Goal: Task Accomplishment & Management: Manage account settings

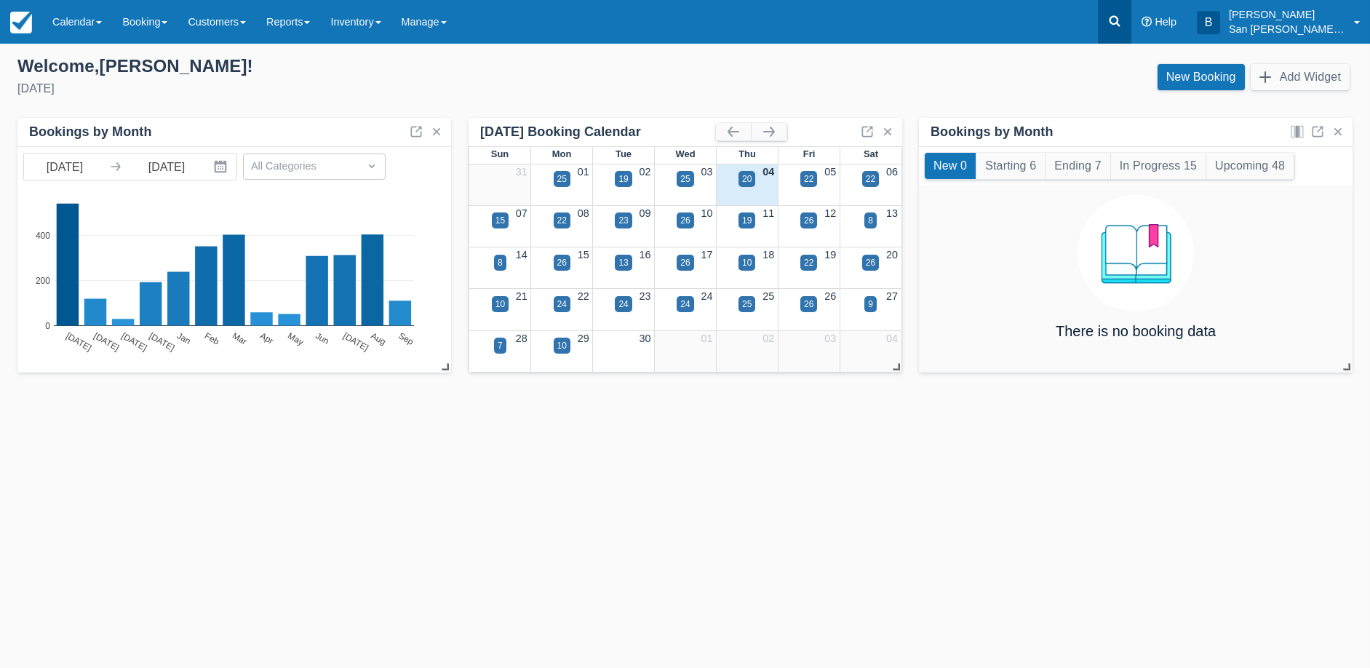
click at [1116, 17] on link at bounding box center [1114, 22] width 33 height 44
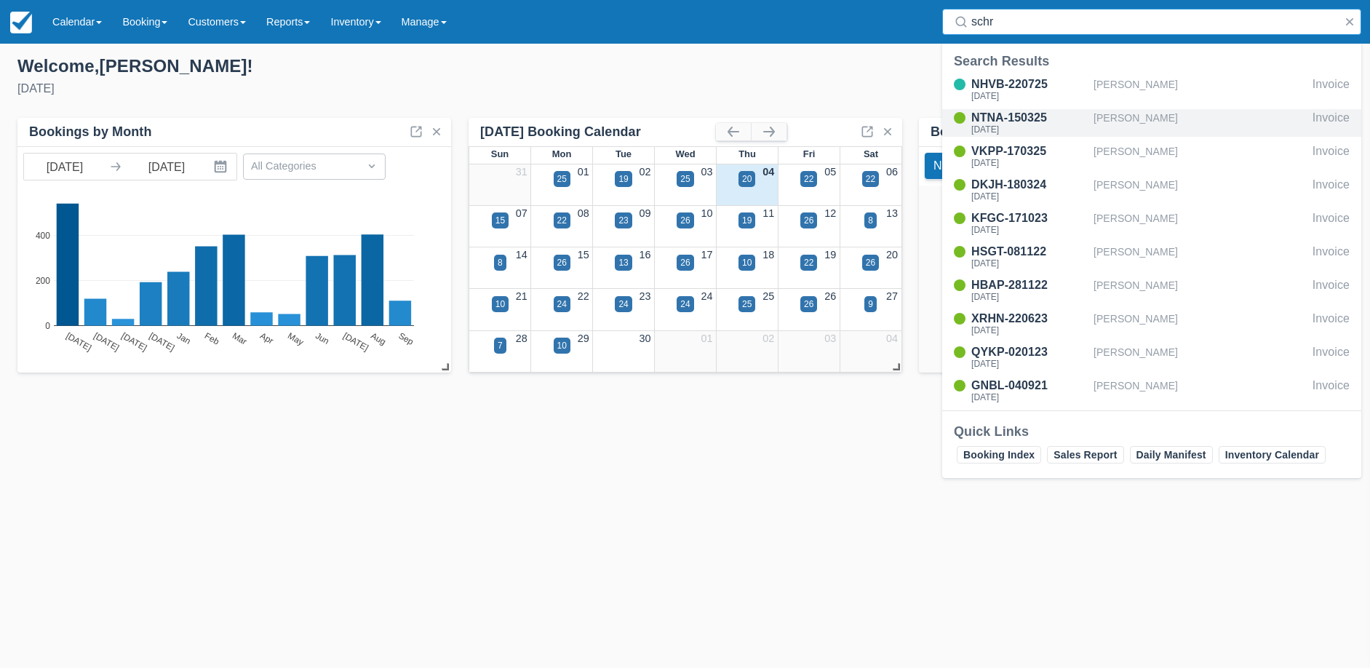
type input "schr"
click at [1028, 130] on div "Thu Sep 4 2025" at bounding box center [1030, 129] width 116 height 9
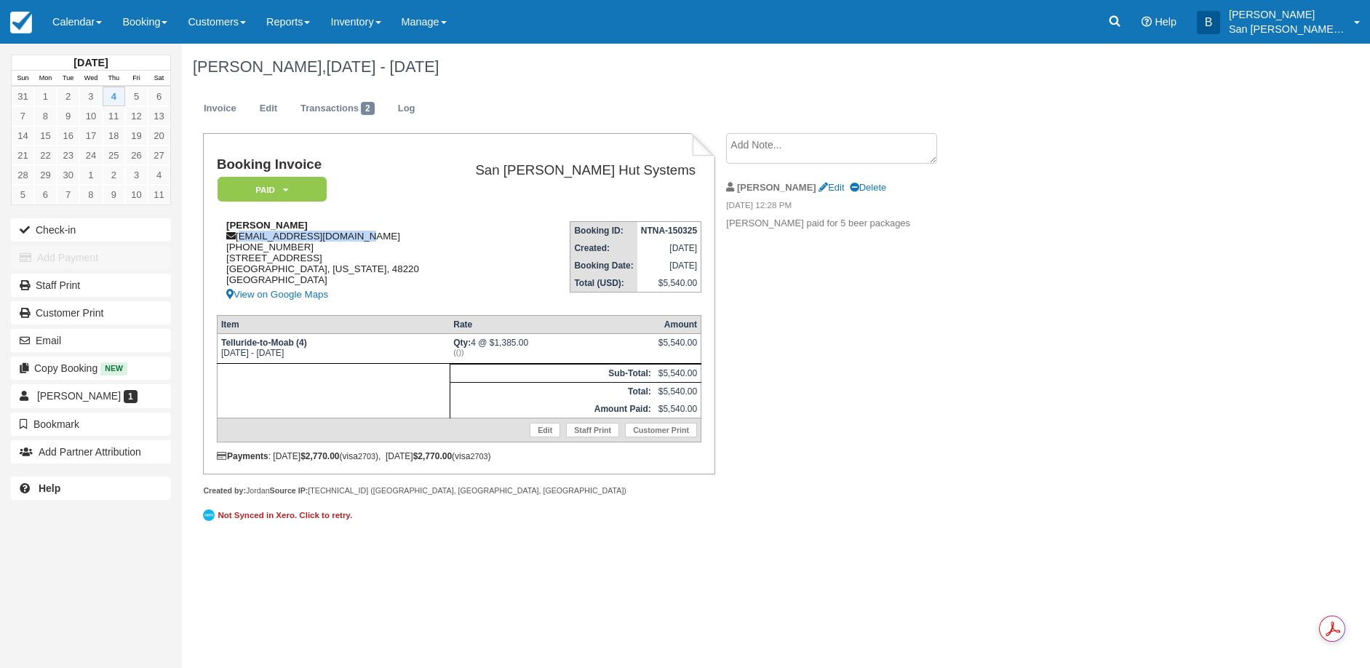
drag, startPoint x: 239, startPoint y: 239, endPoint x: 349, endPoint y: 235, distance: 110.7
click at [349, 235] on div "Justin Schrand justinschrand@gmail.com 1 (810) 813-3690 919 W Lewiston Ave Fern…" at bounding box center [330, 262] width 226 height 84
copy div "justinschrand@gmail.com"
click at [767, 151] on textarea at bounding box center [831, 148] width 211 height 31
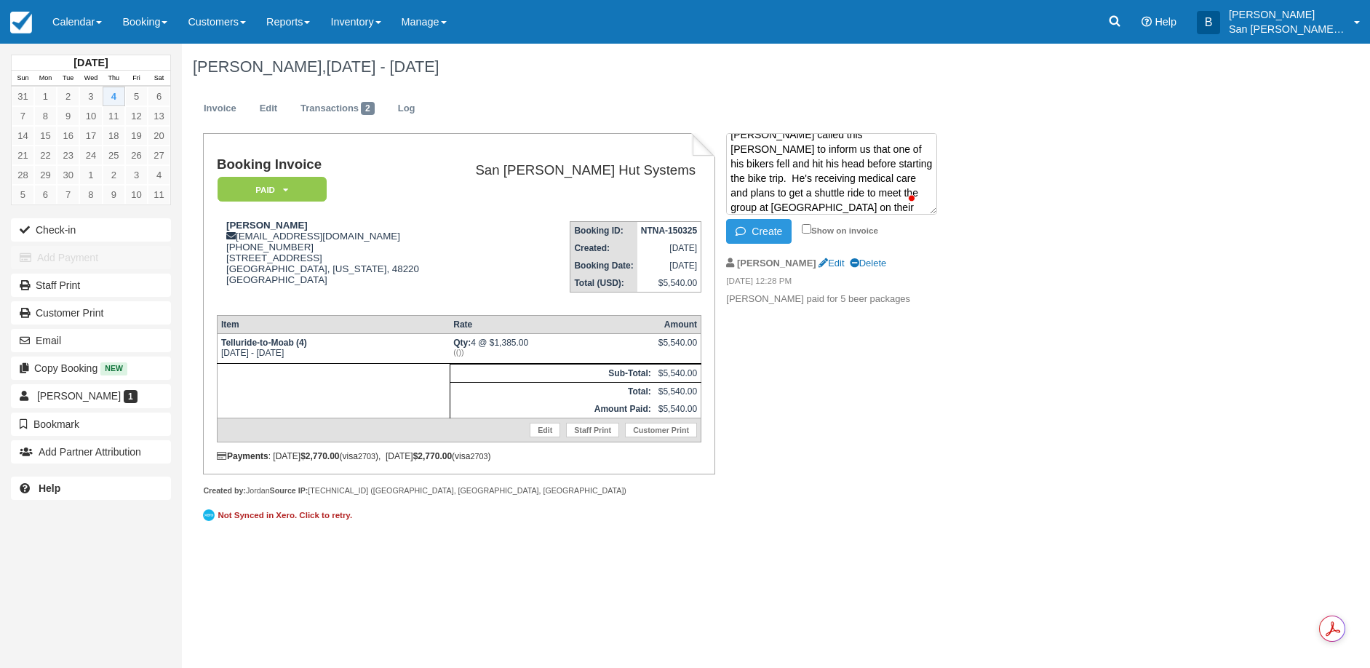
scroll to position [25, 0]
type textarea "Justin called this moring to inform us that one of his bikers fell and hit his …"
click at [779, 234] on button "Create" at bounding box center [758, 231] width 65 height 25
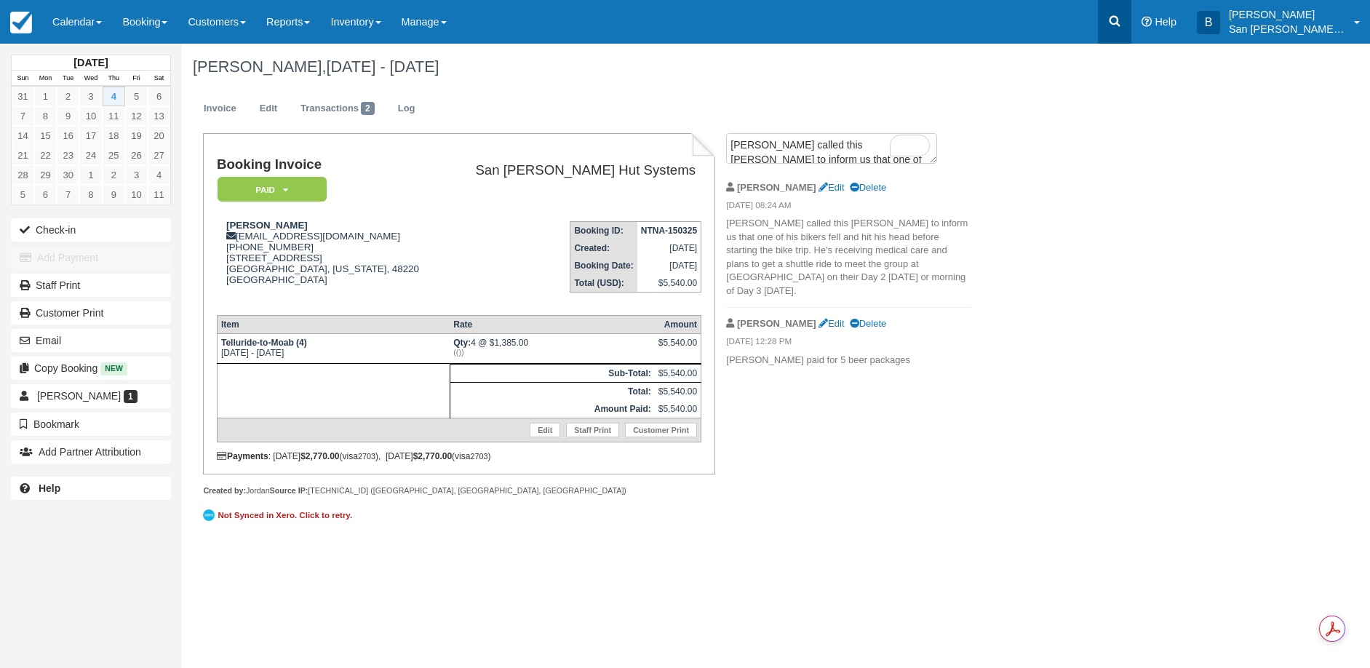
click at [1121, 25] on icon at bounding box center [1115, 21] width 11 height 11
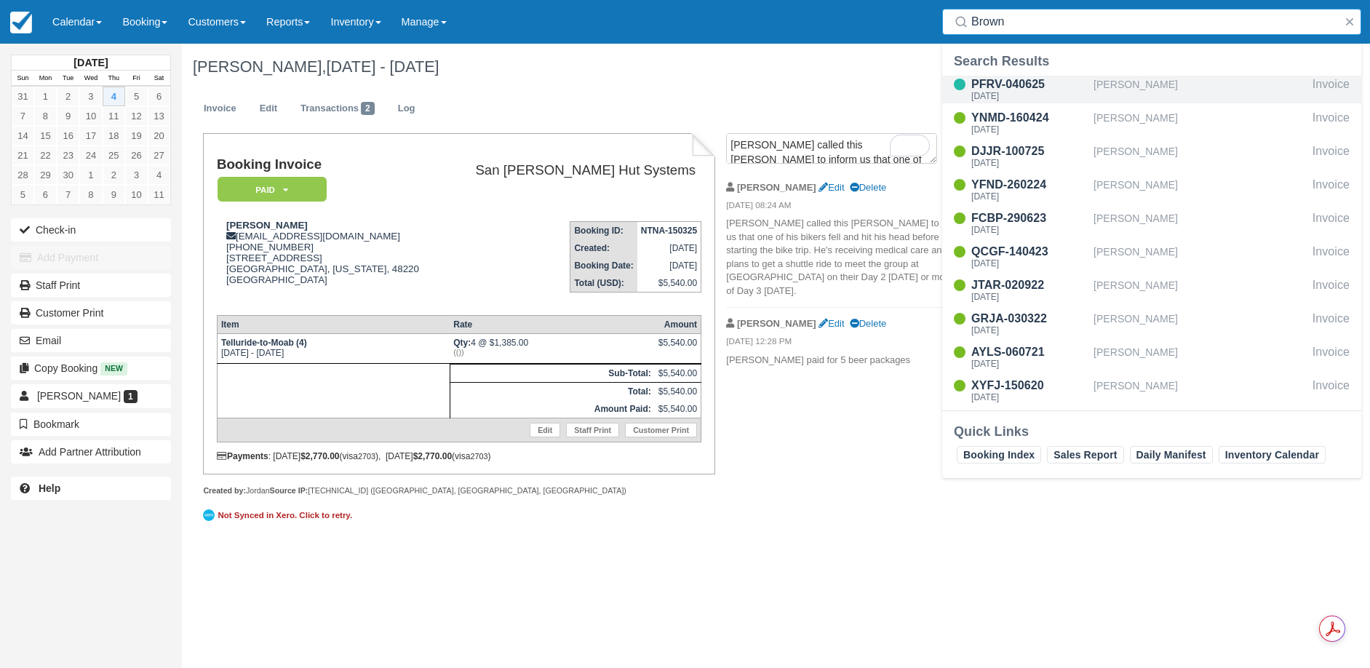
type input "Brown"
click at [1016, 87] on div "PFRV-040625" at bounding box center [1030, 84] width 116 height 17
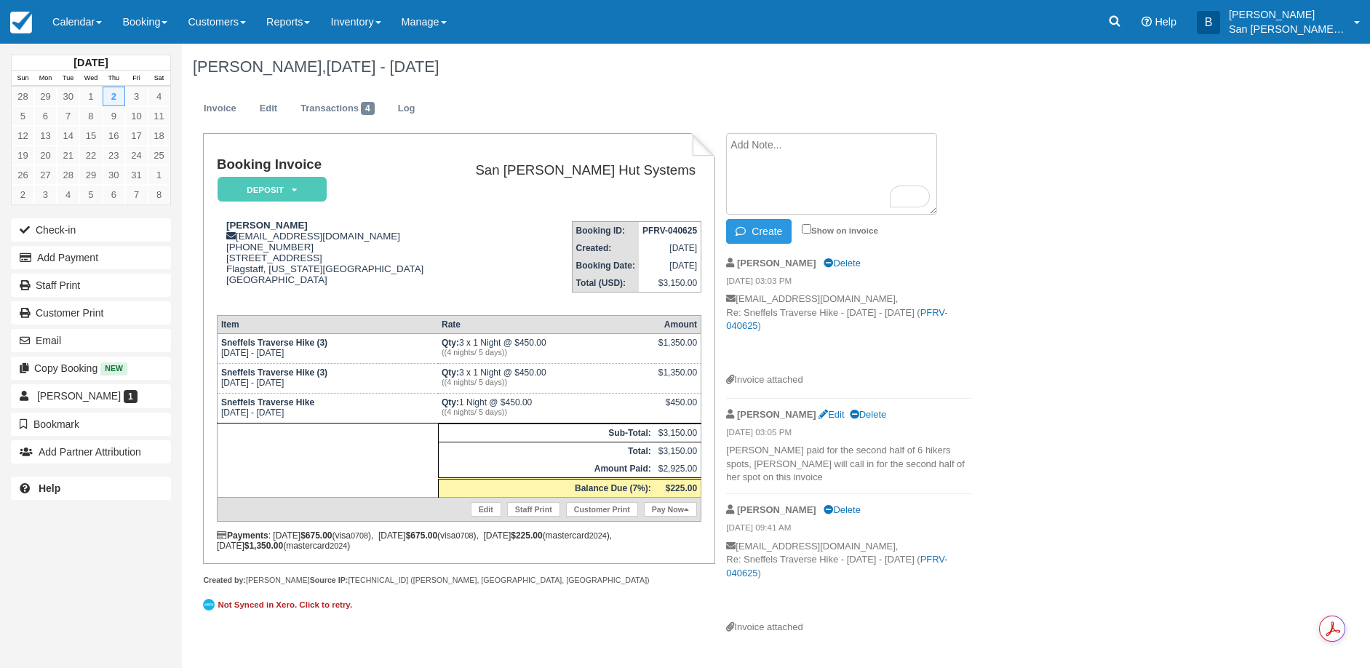
paste textarea "[PERSON_NAME] [DATE] 4:41 PM (15 hours ago) to me Hi, I was scheduled to go out…"
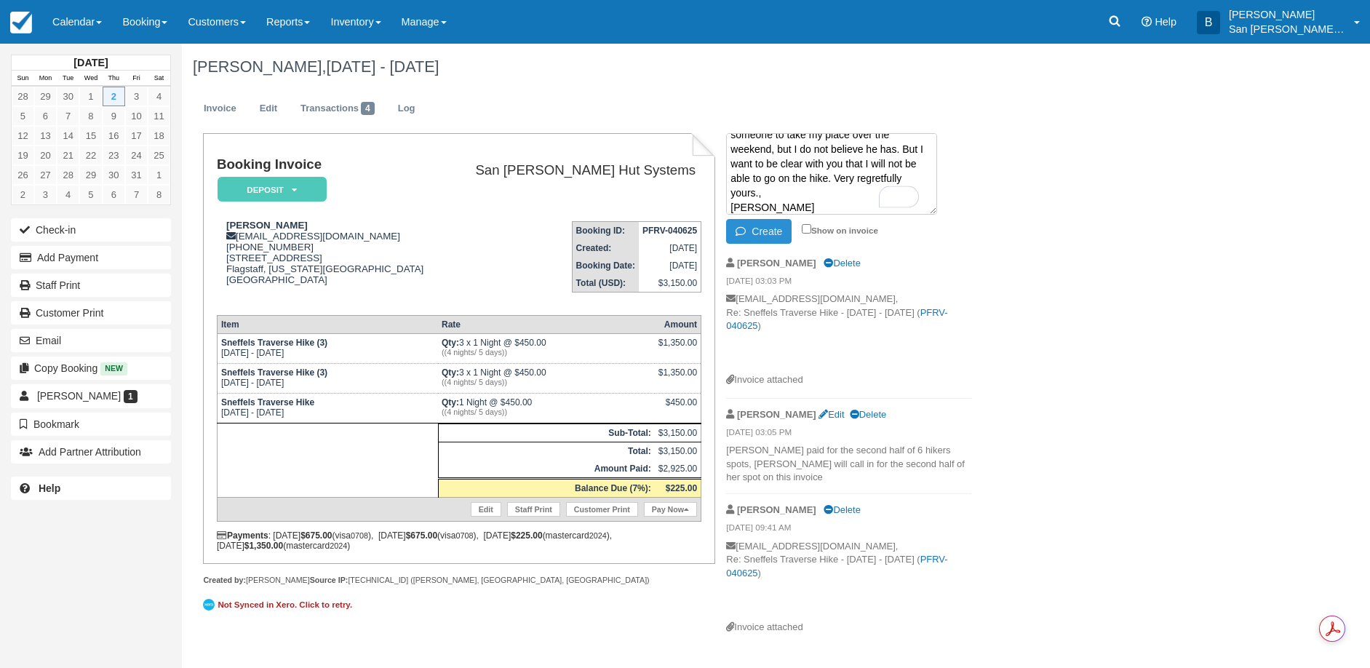
scroll to position [141, 0]
type textarea "Deborah Comly Wed, Sep 3, 4:41 PM (15 hours ago) to me Hi, I was scheduled to g…"
click at [768, 227] on button "Create" at bounding box center [758, 231] width 65 height 25
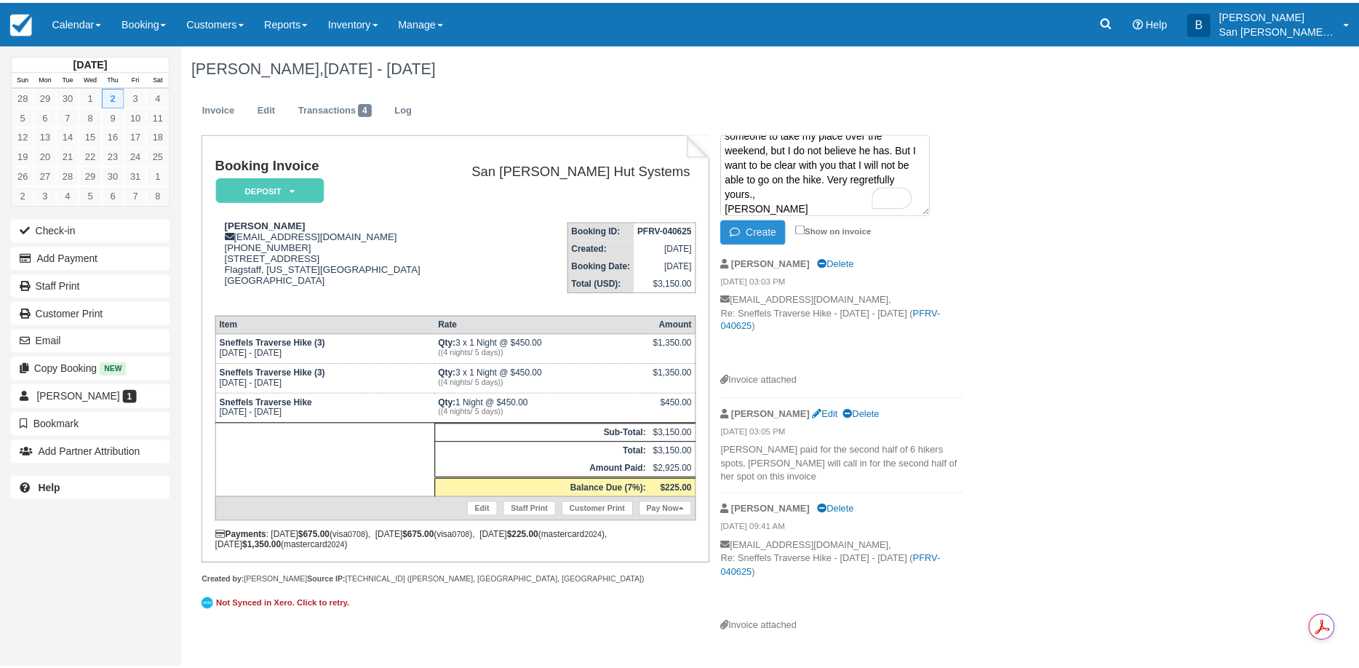
scroll to position [0, 0]
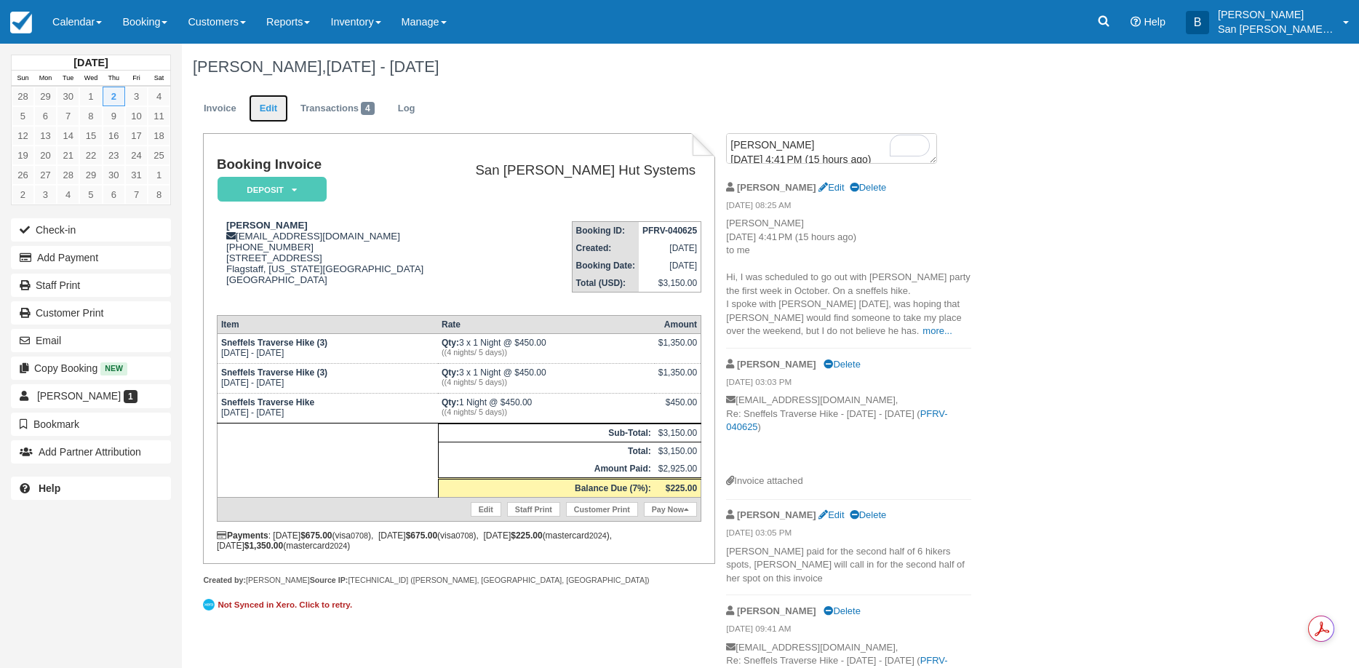
click at [274, 114] on link "Edit" at bounding box center [268, 109] width 39 height 28
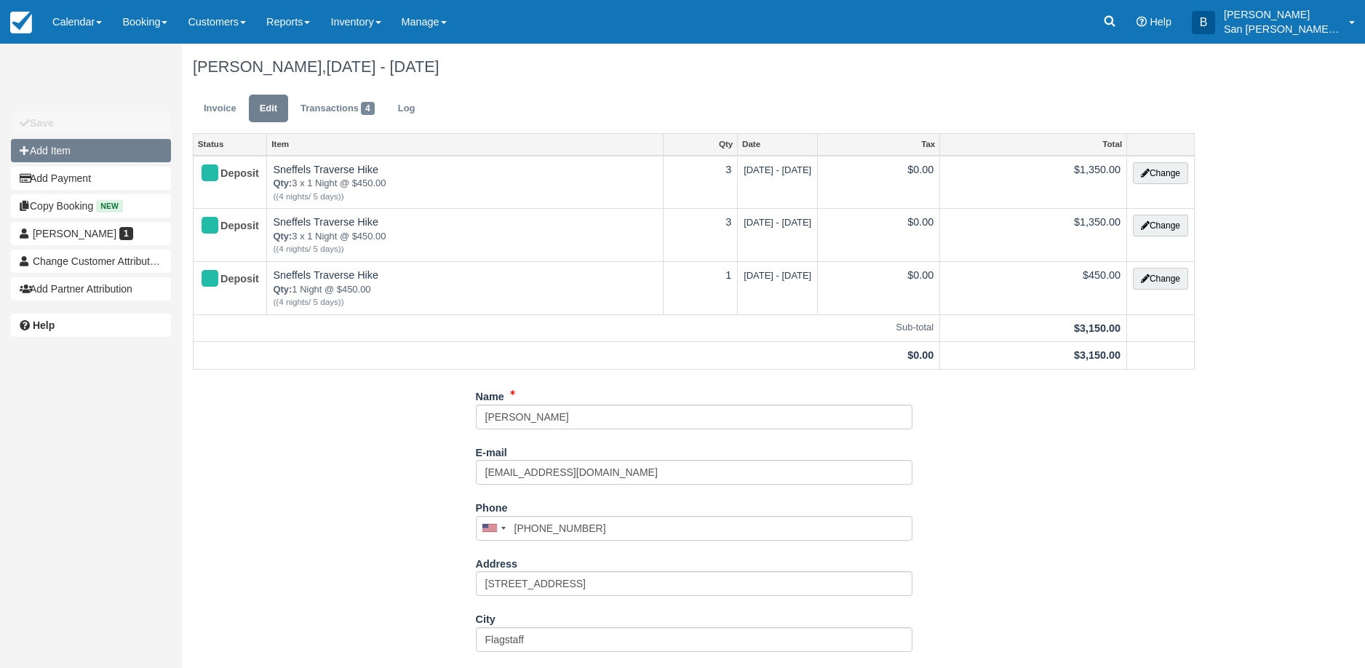
click at [114, 145] on button "Add Item" at bounding box center [91, 150] width 160 height 23
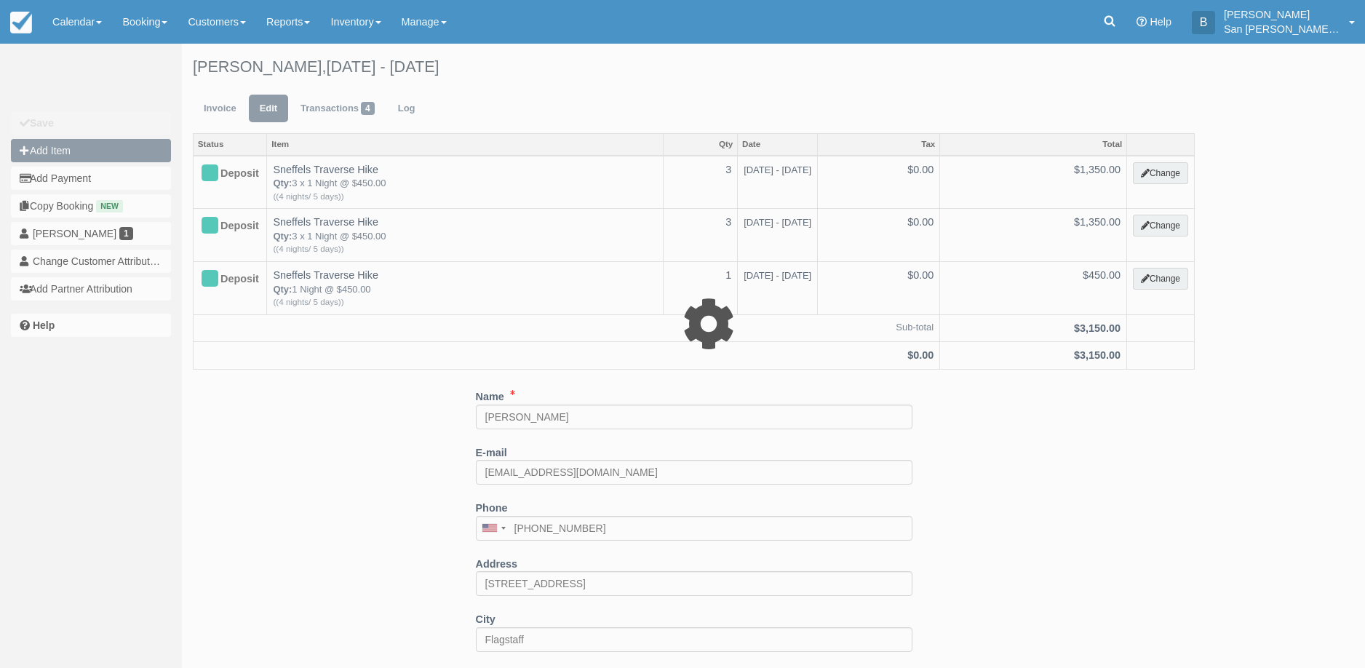
type input "0.00"
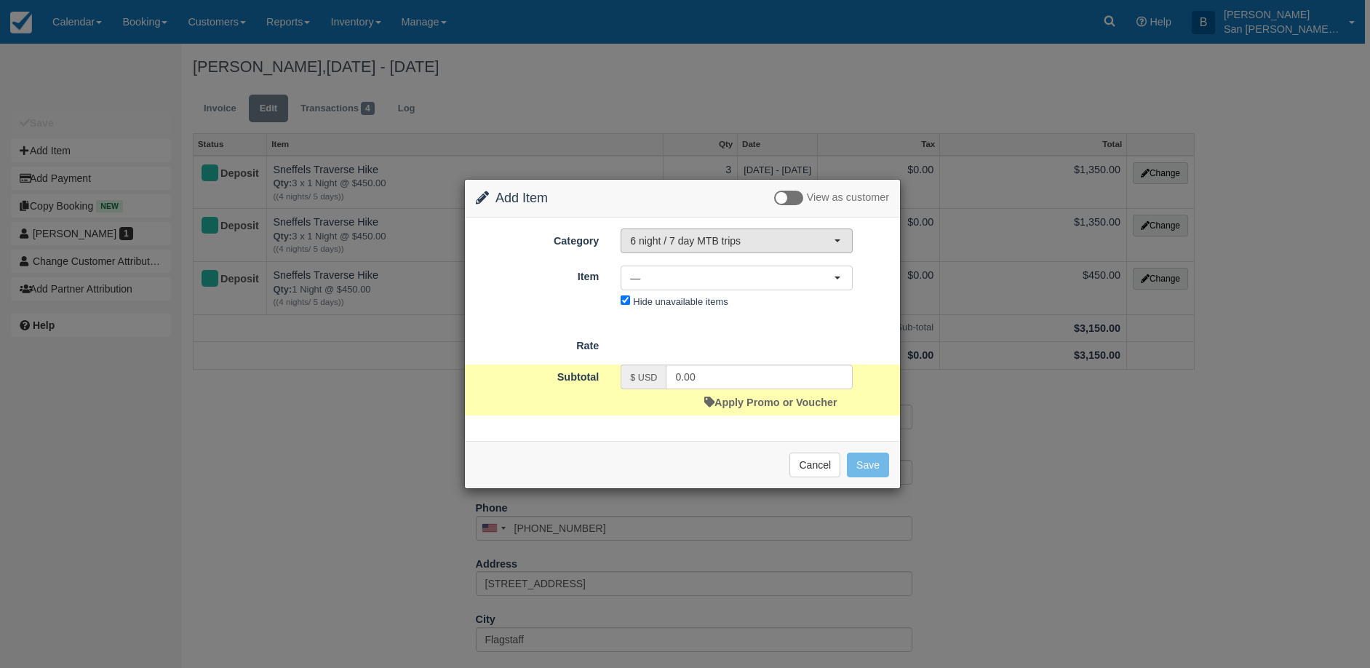
click at [662, 234] on span "6 night / 7 day MTB trips" at bounding box center [732, 241] width 204 height 15
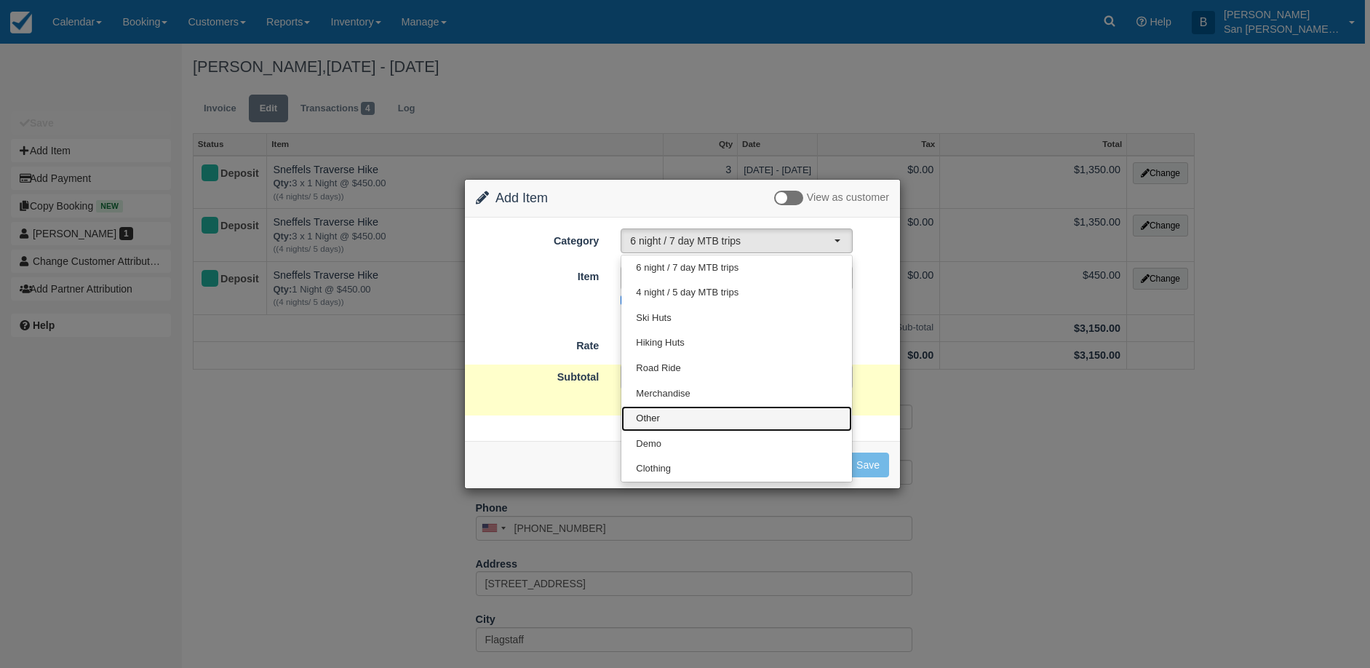
click at [655, 422] on span "Other" at bounding box center [648, 419] width 24 height 14
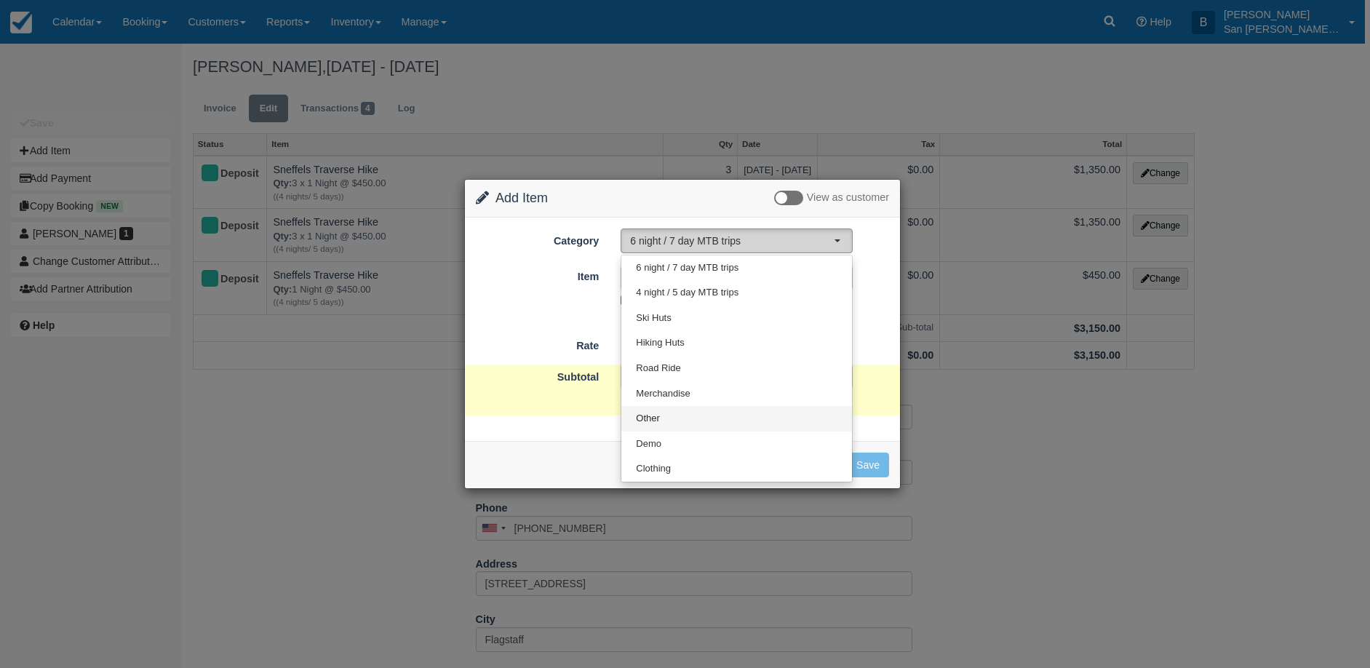
select select "15"
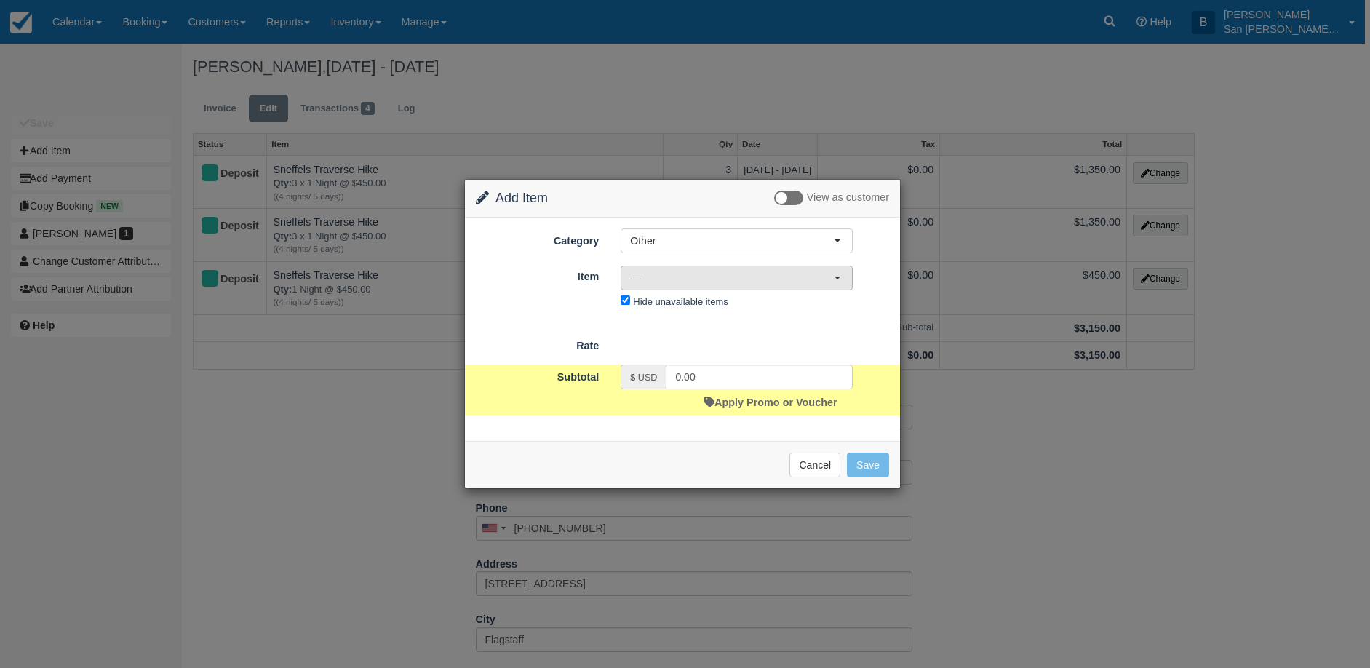
click at [642, 286] on button "—" at bounding box center [737, 278] width 232 height 25
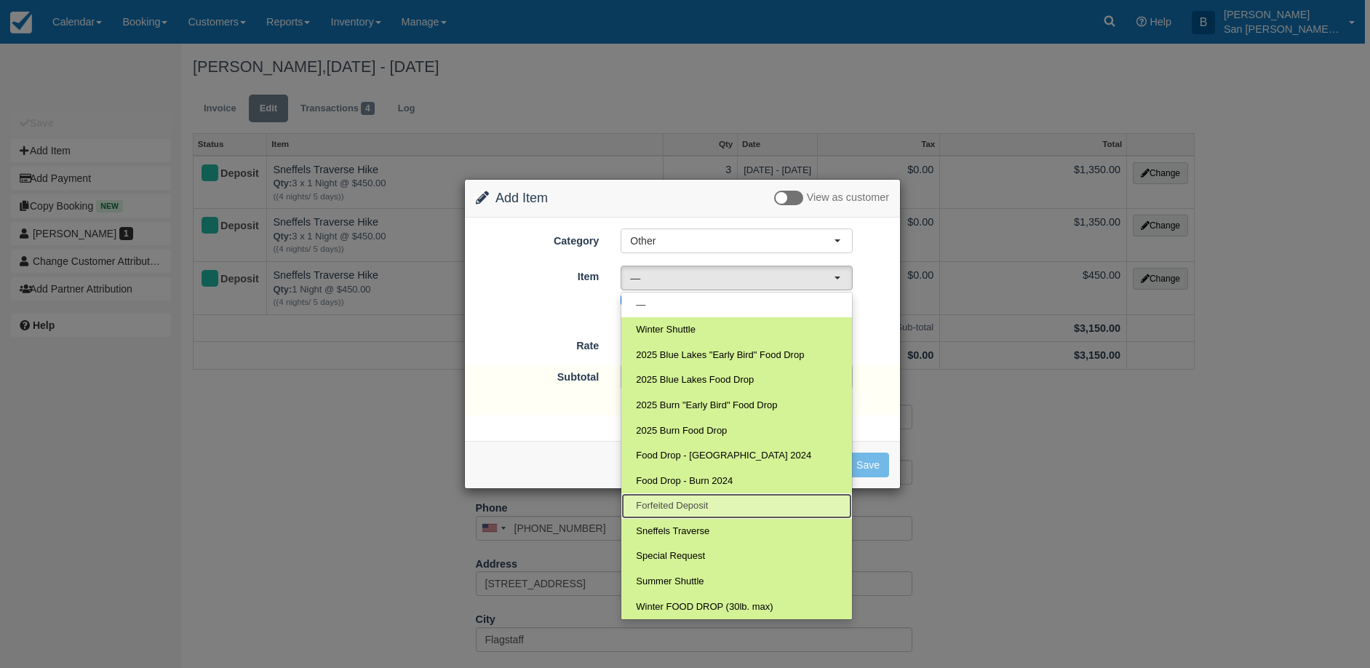
click at [701, 512] on span "Forfeited Deposit" at bounding box center [672, 506] width 72 height 14
select select "109"
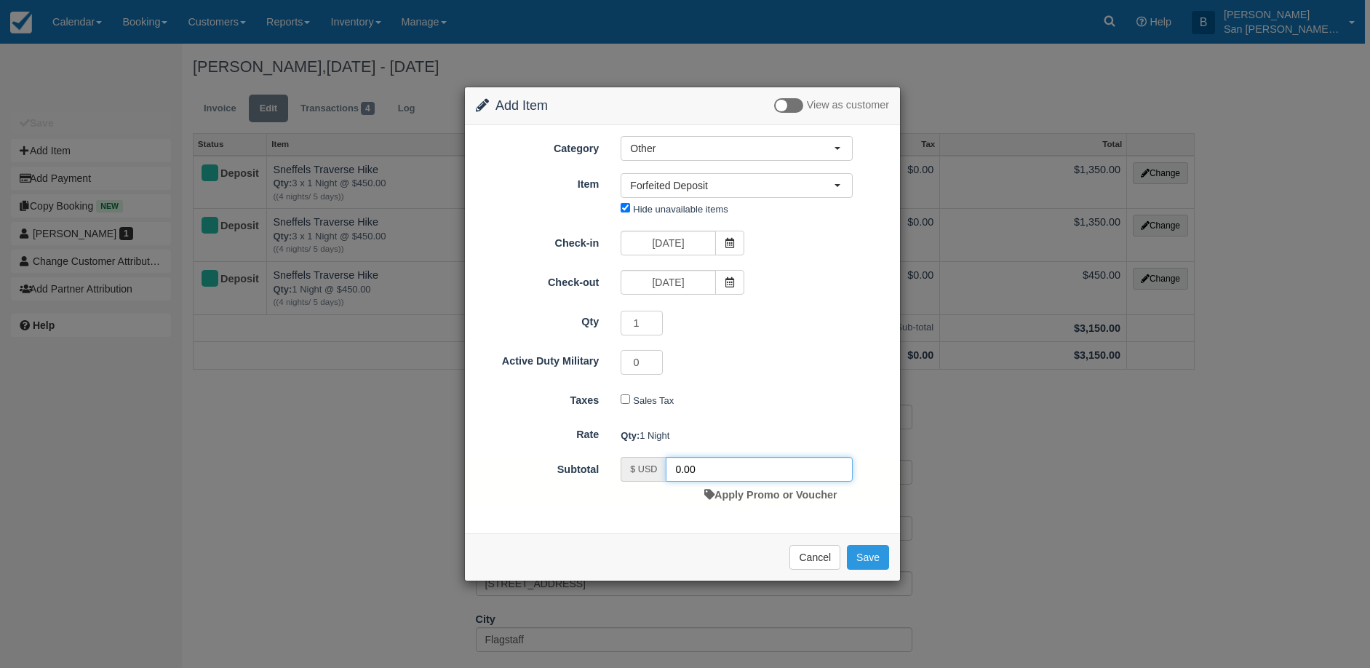
drag, startPoint x: 718, startPoint y: 464, endPoint x: 655, endPoint y: 466, distance: 62.7
click at [655, 466] on div "$ USD 0.00" at bounding box center [737, 469] width 232 height 25
type input "225.00"
click at [878, 557] on button "Save" at bounding box center [868, 557] width 42 height 25
checkbox input "false"
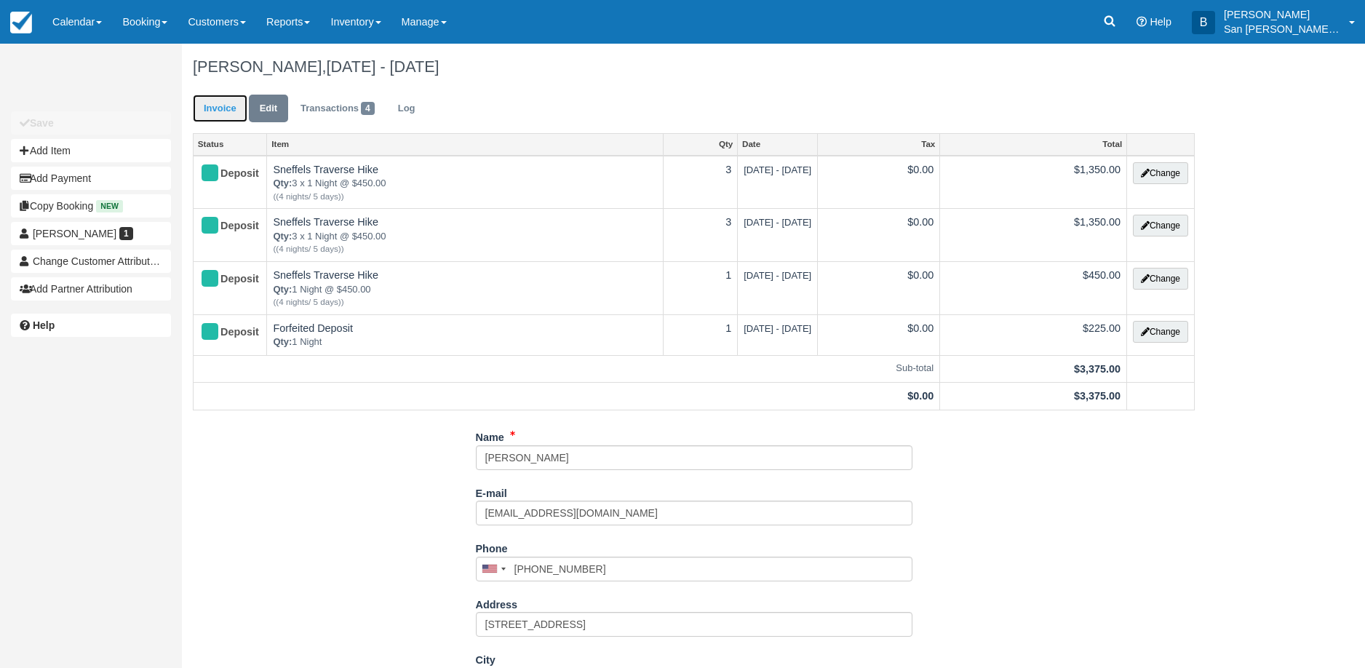
click at [205, 108] on link "Invoice" at bounding box center [220, 109] width 55 height 28
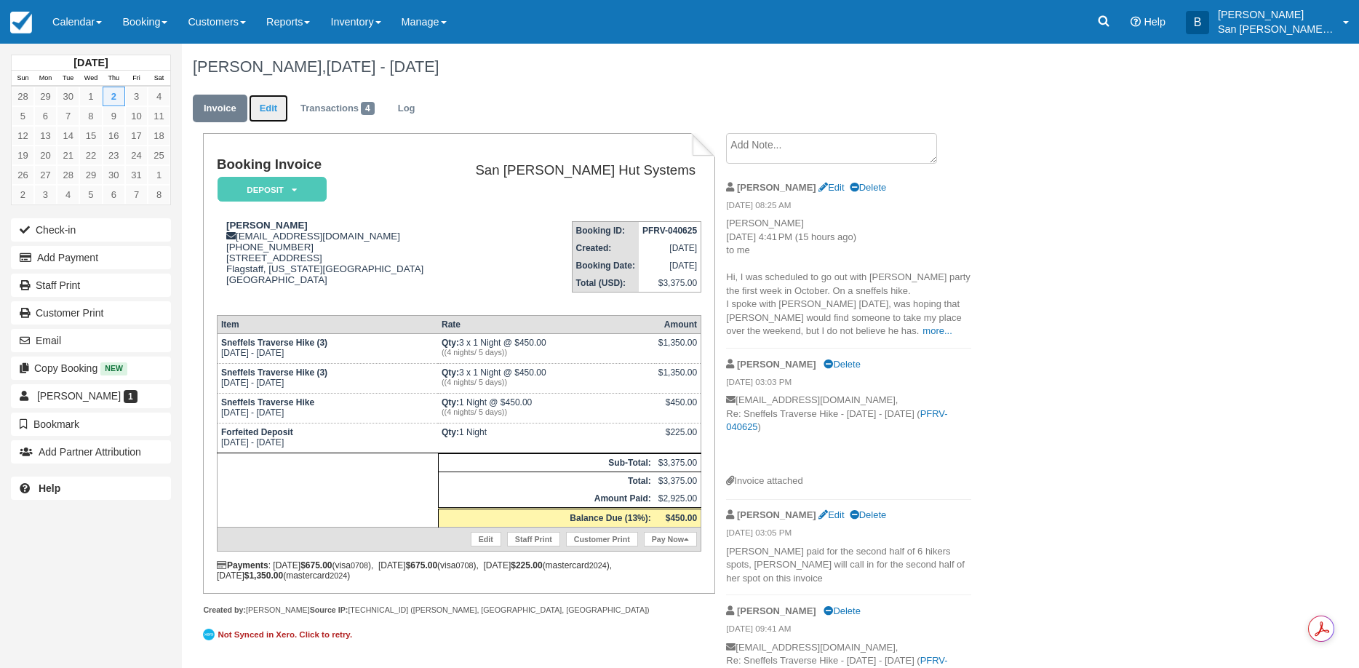
click at [271, 103] on link "Edit" at bounding box center [268, 109] width 39 height 28
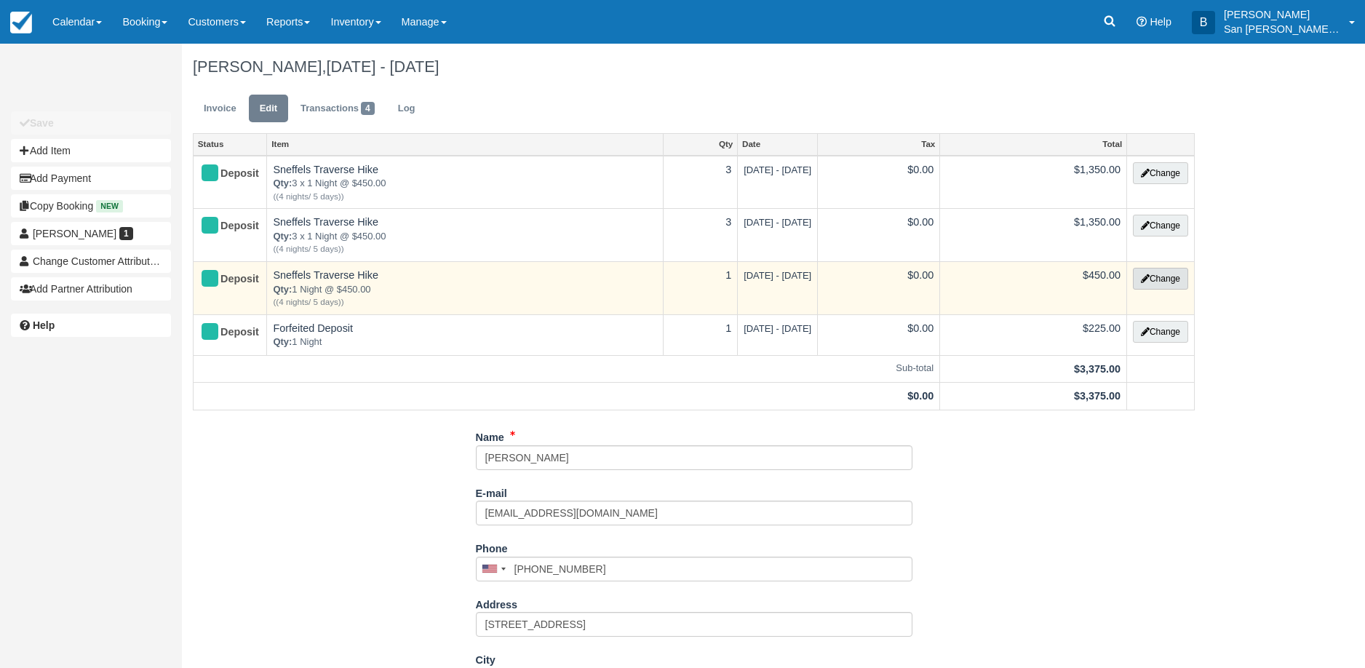
click at [1175, 279] on button "Change" at bounding box center [1160, 279] width 55 height 22
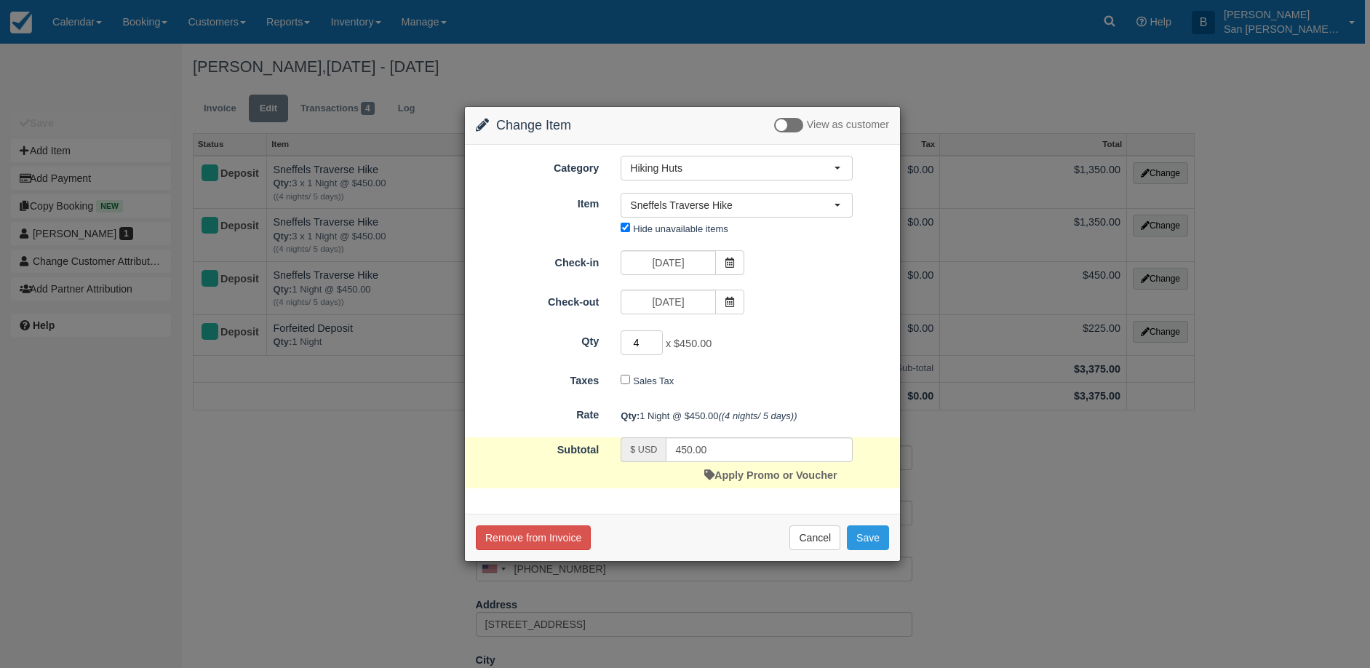
drag, startPoint x: 655, startPoint y: 340, endPoint x: 630, endPoint y: 341, distance: 24.8
type input "4"
click at [630, 341] on input "4" at bounding box center [642, 342] width 42 height 25
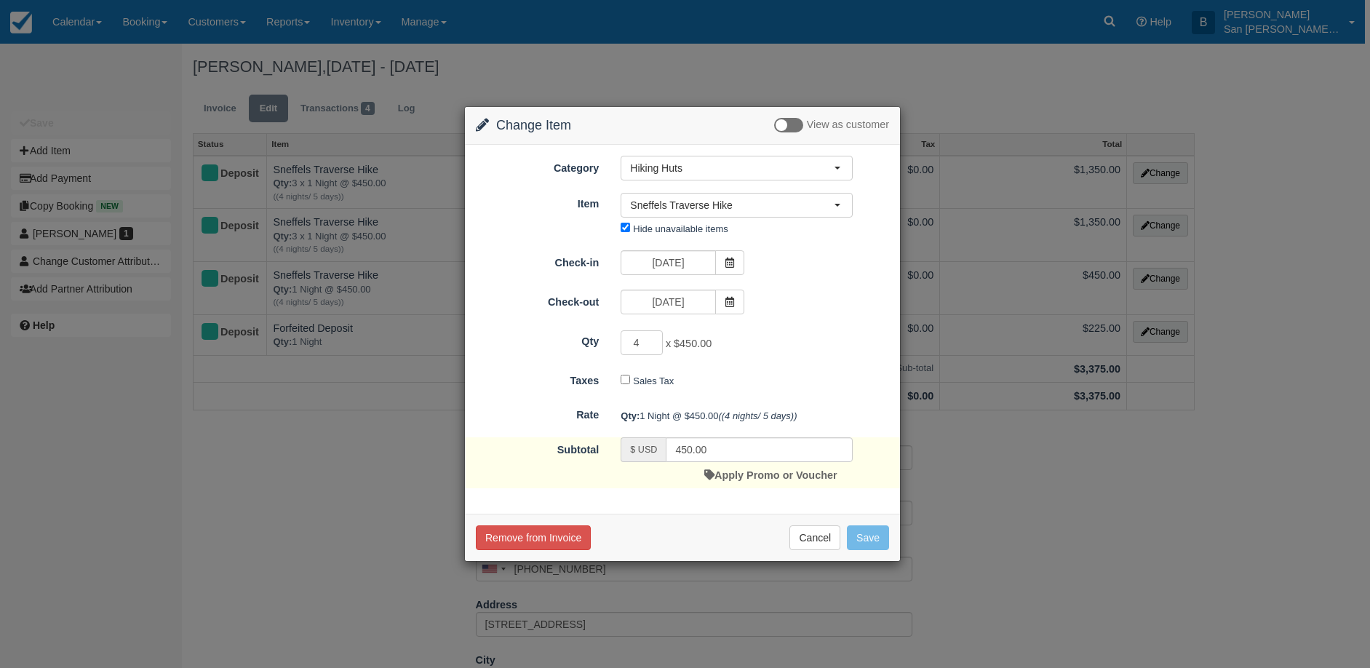
type input "1800.00"
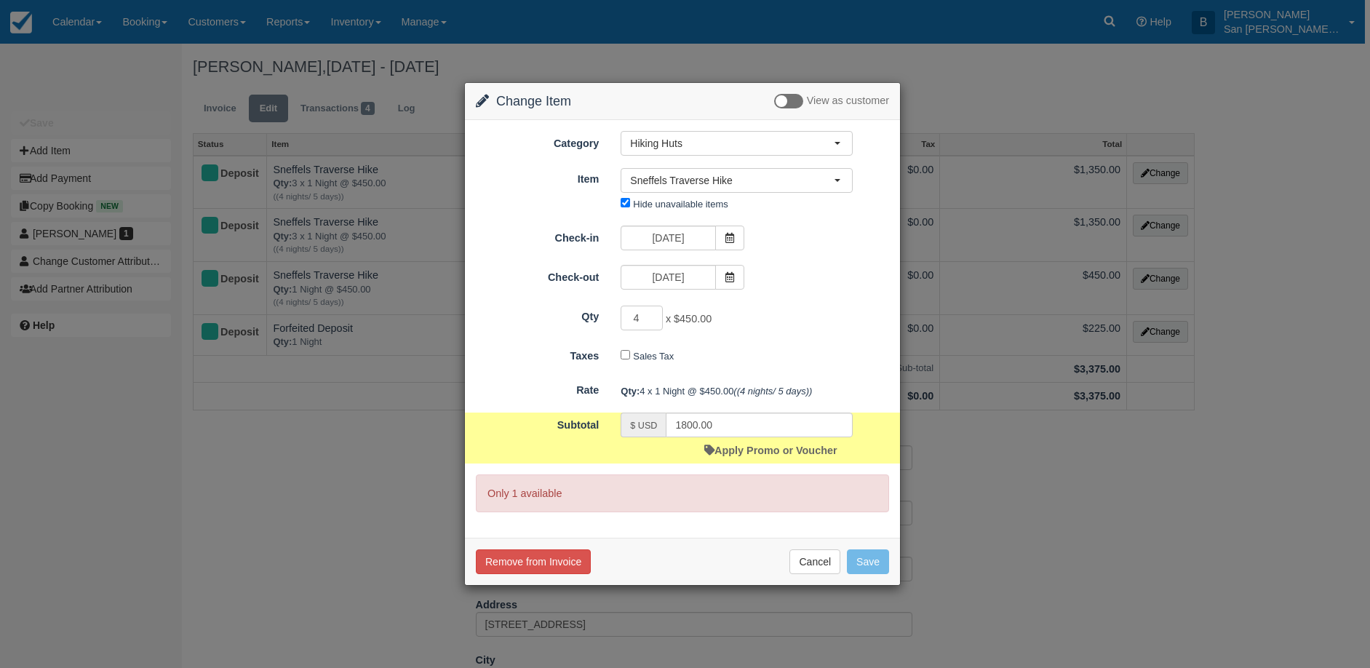
drag, startPoint x: 635, startPoint y: 343, endPoint x: 628, endPoint y: 341, distance: 7.4
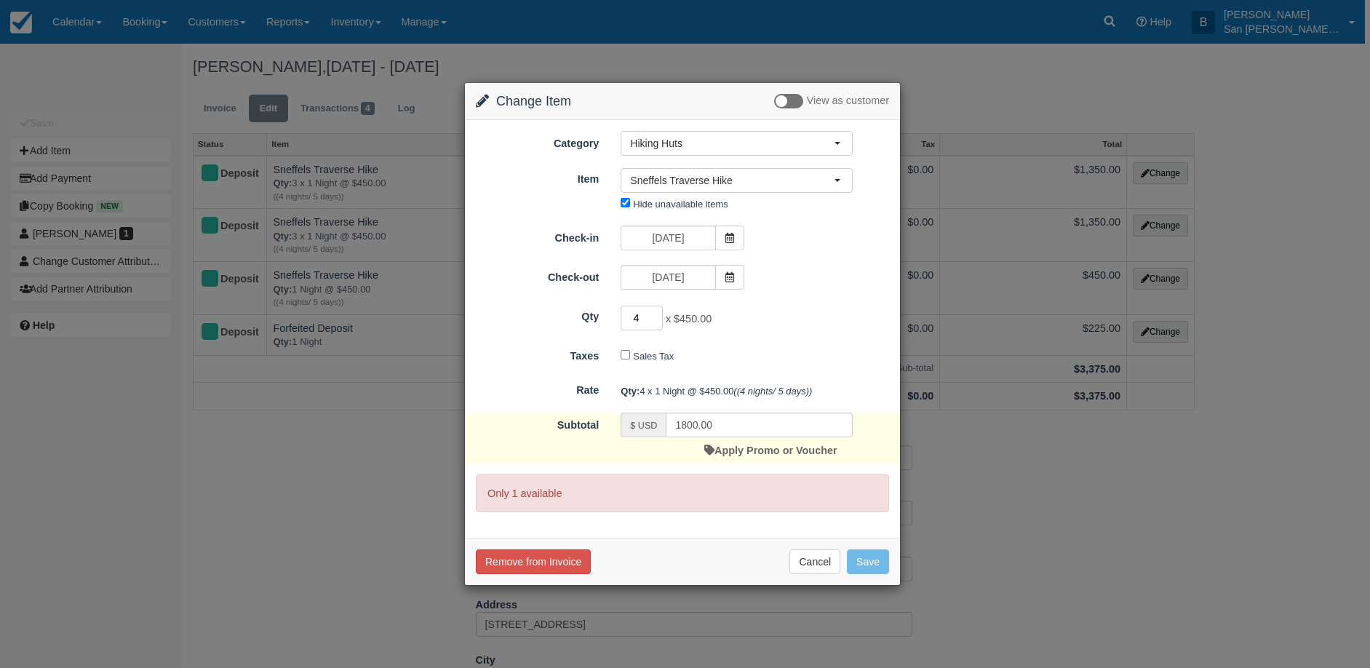
drag, startPoint x: 643, startPoint y: 320, endPoint x: 619, endPoint y: 321, distance: 24.0
click at [619, 321] on div "4 x $450.00 Required." at bounding box center [737, 320] width 254 height 28
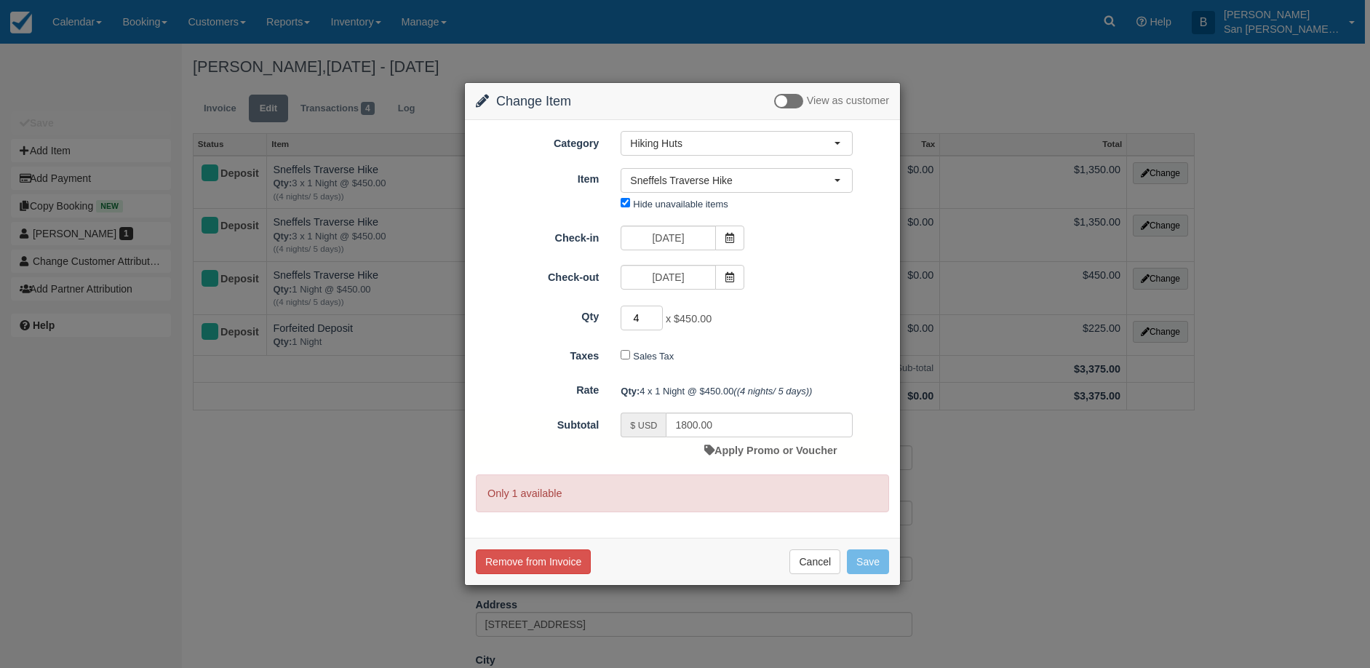
type input "0"
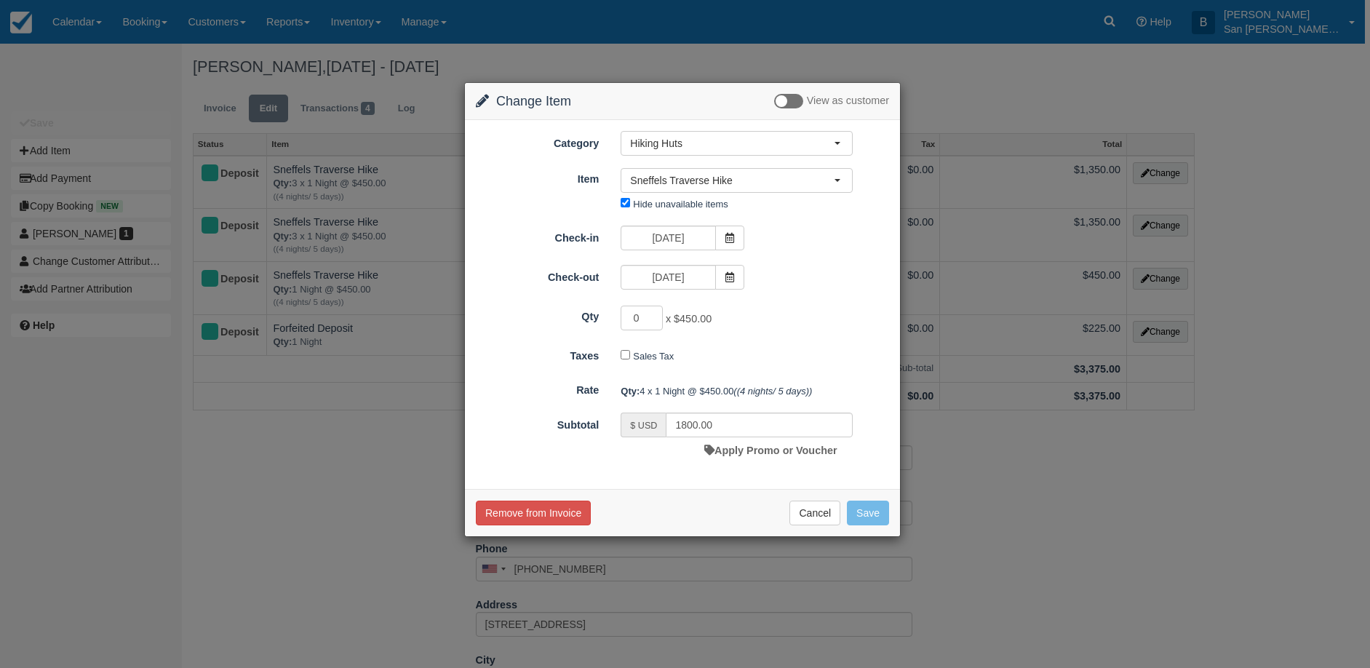
type input "450.00"
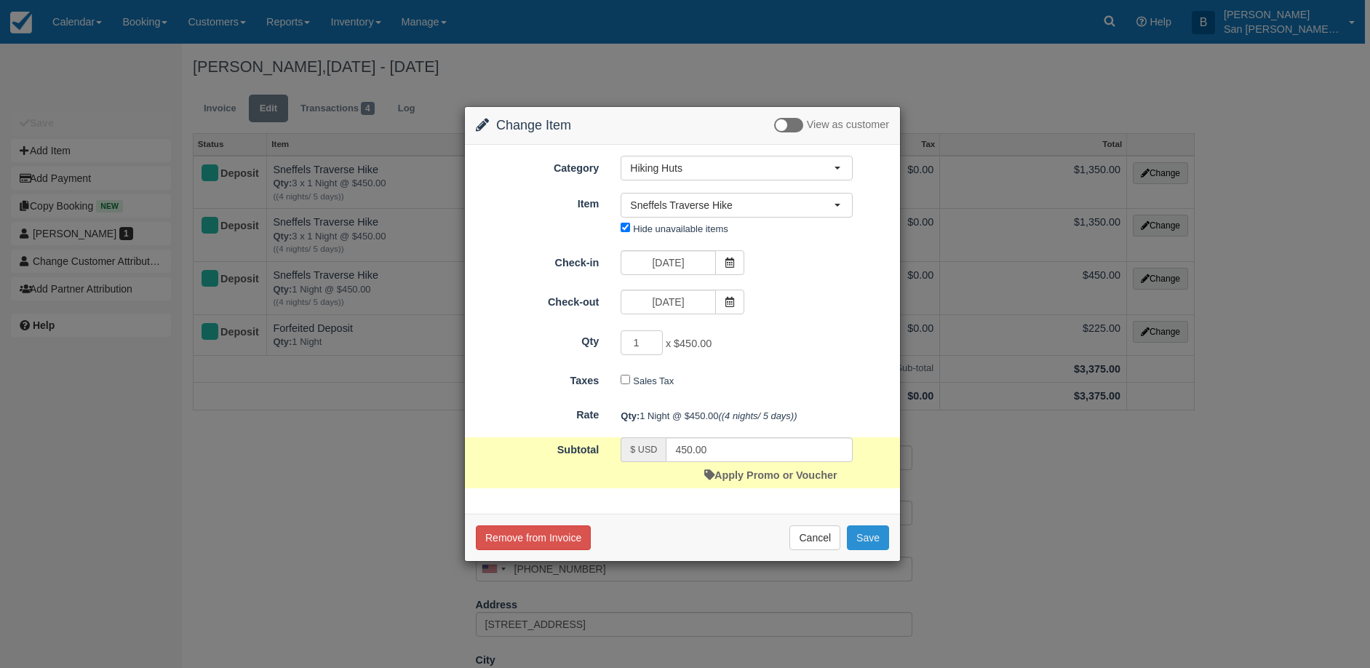
click at [878, 536] on button "Save" at bounding box center [868, 537] width 42 height 25
checkbox input "false"
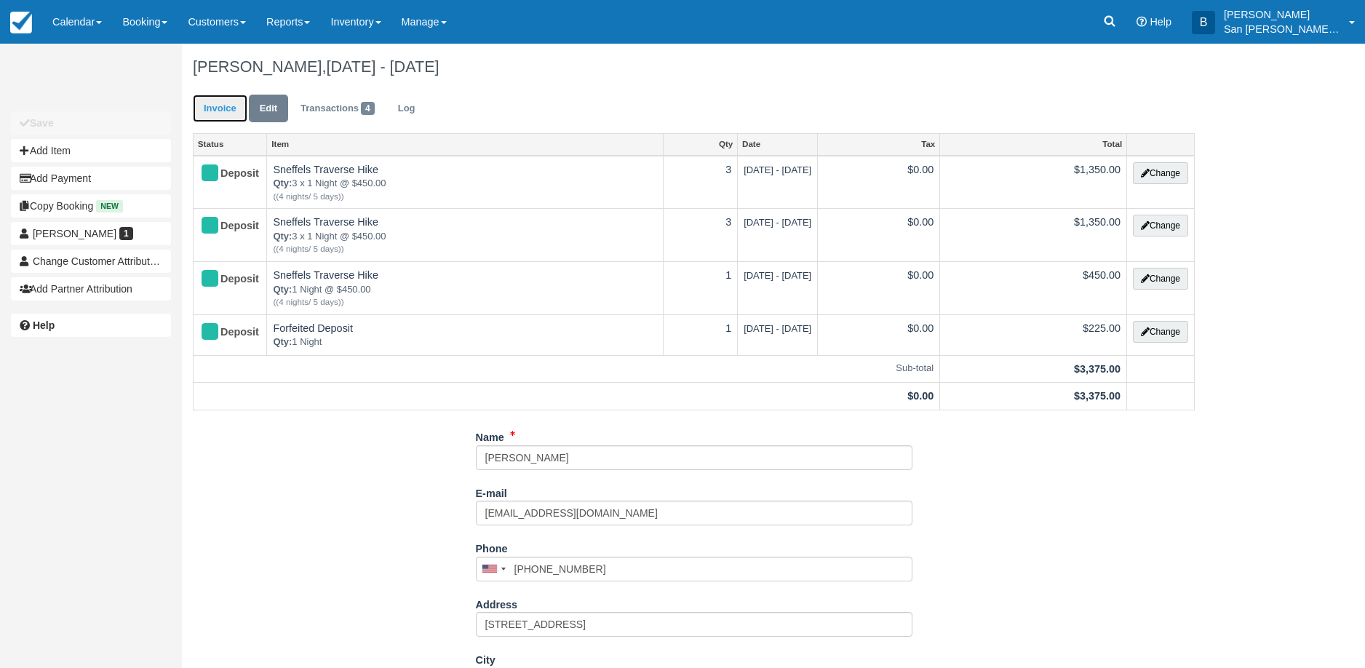
click at [218, 111] on link "Invoice" at bounding box center [220, 109] width 55 height 28
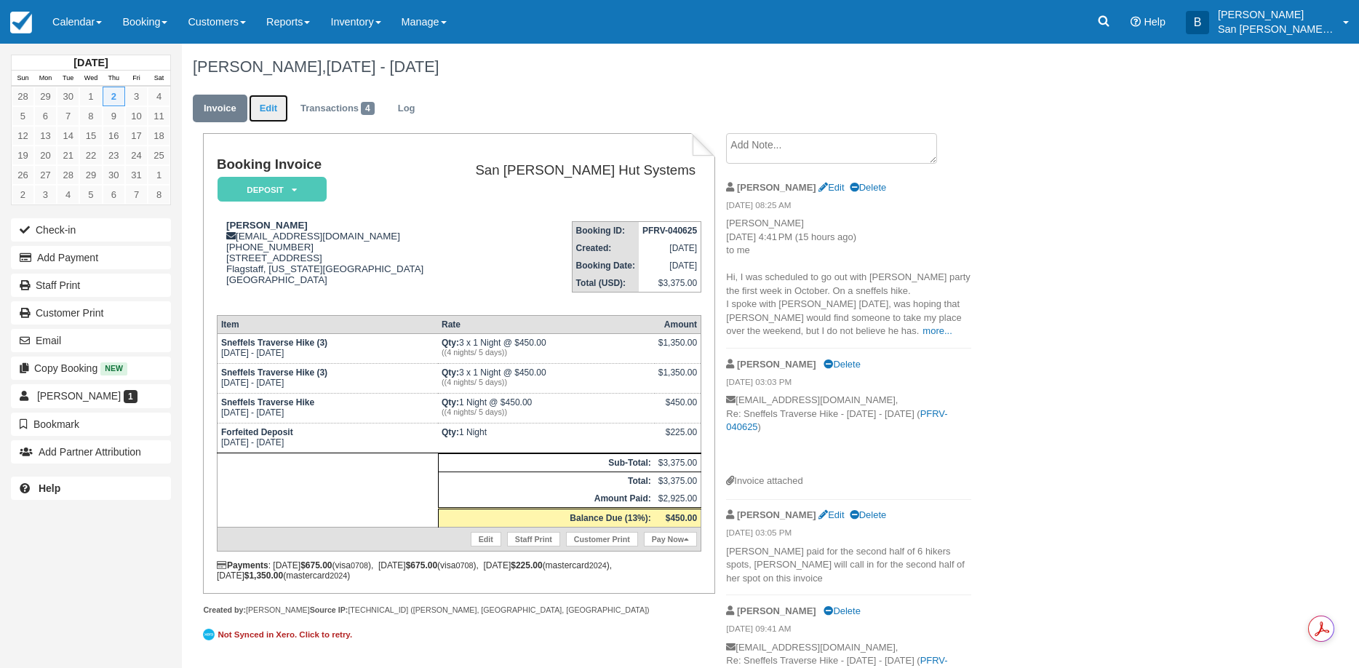
click at [274, 103] on link "Edit" at bounding box center [268, 109] width 39 height 28
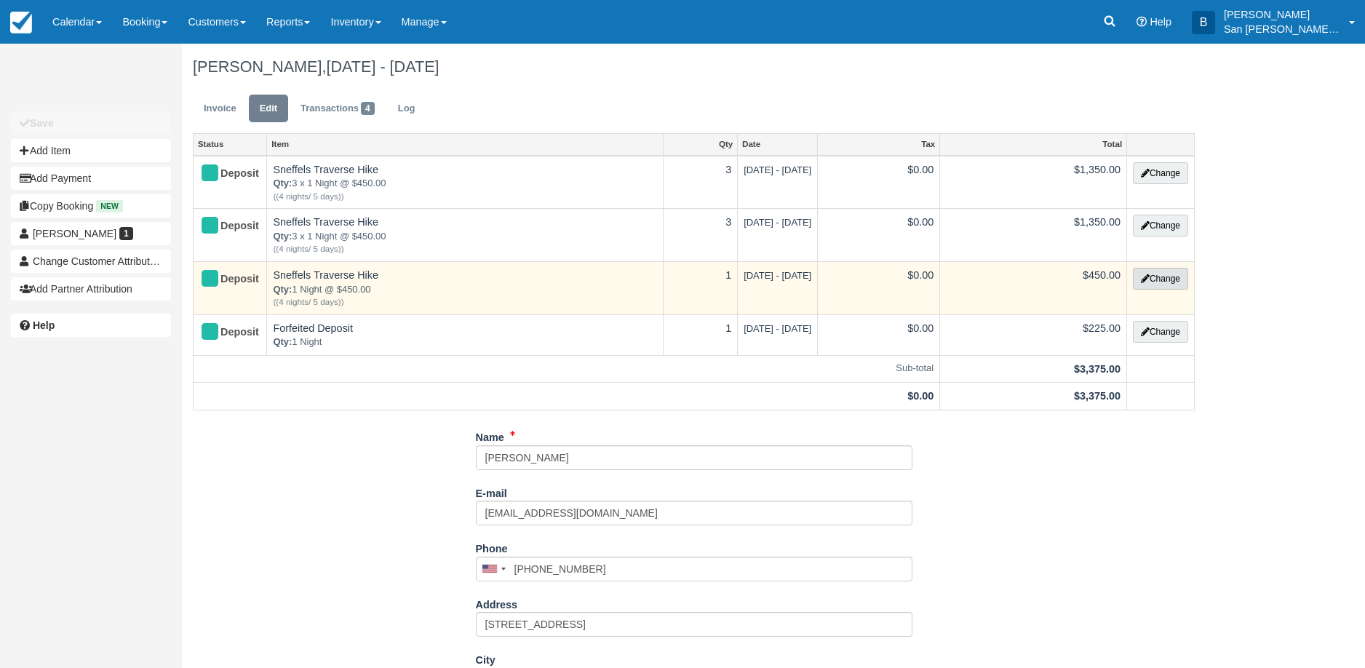
click at [1148, 282] on button "Change" at bounding box center [1160, 279] width 55 height 22
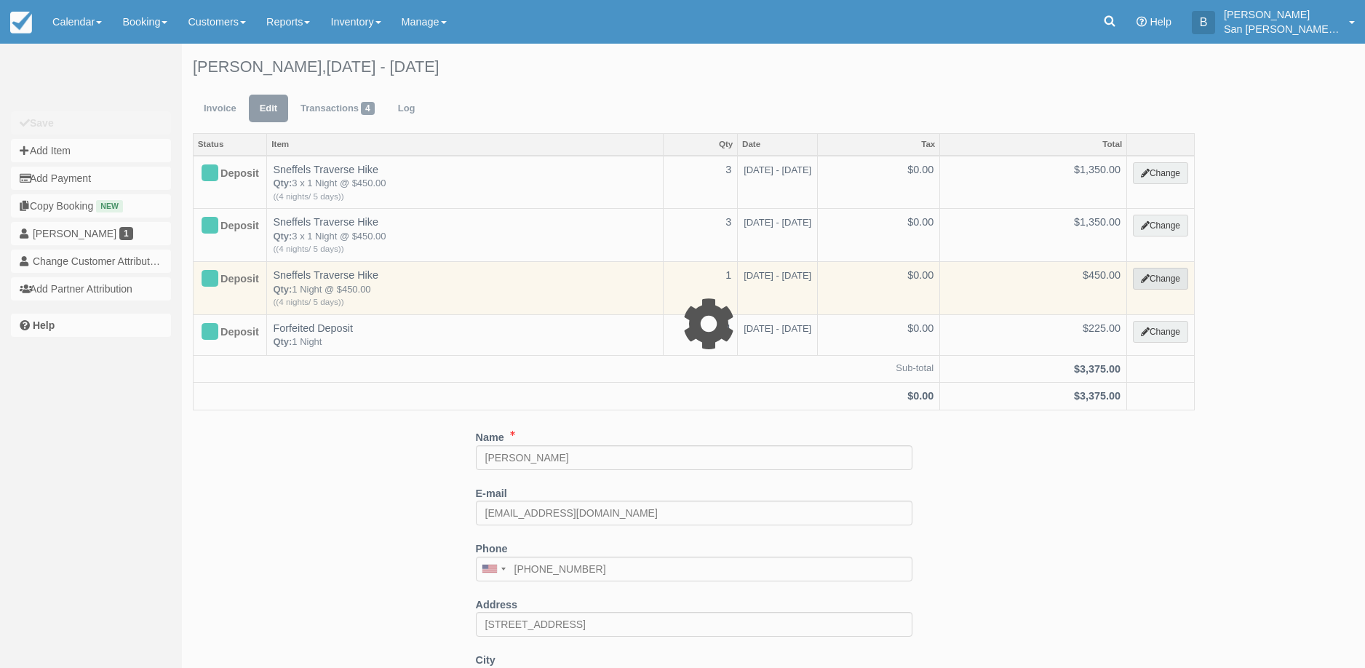
select select "12"
type input "450.00"
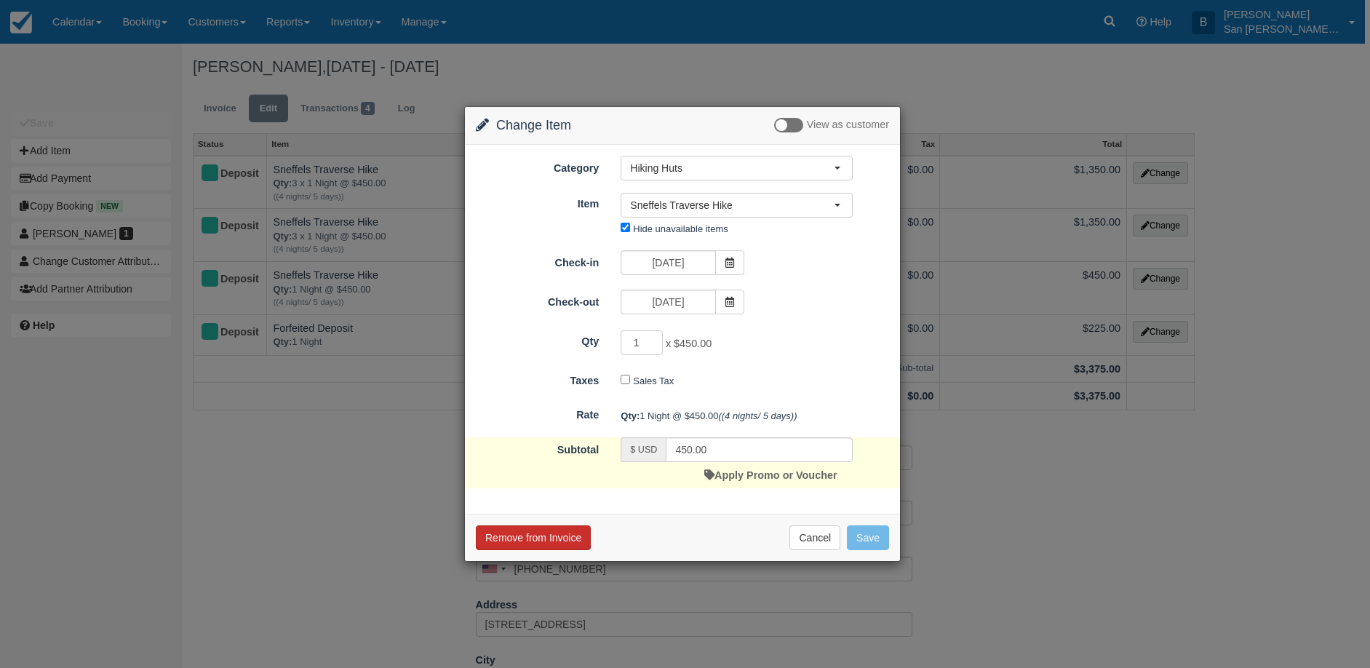
click at [560, 534] on button "Remove from Invoice" at bounding box center [533, 537] width 115 height 25
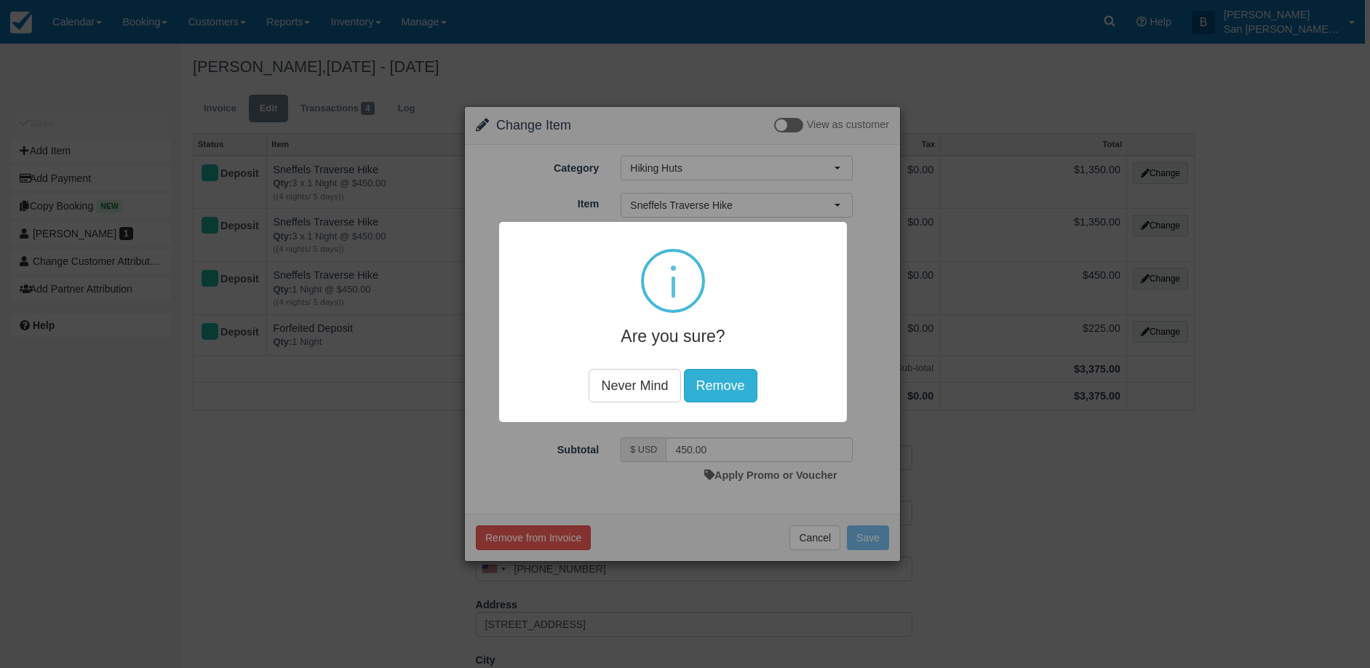
click at [722, 382] on button "Remove" at bounding box center [720, 385] width 74 height 33
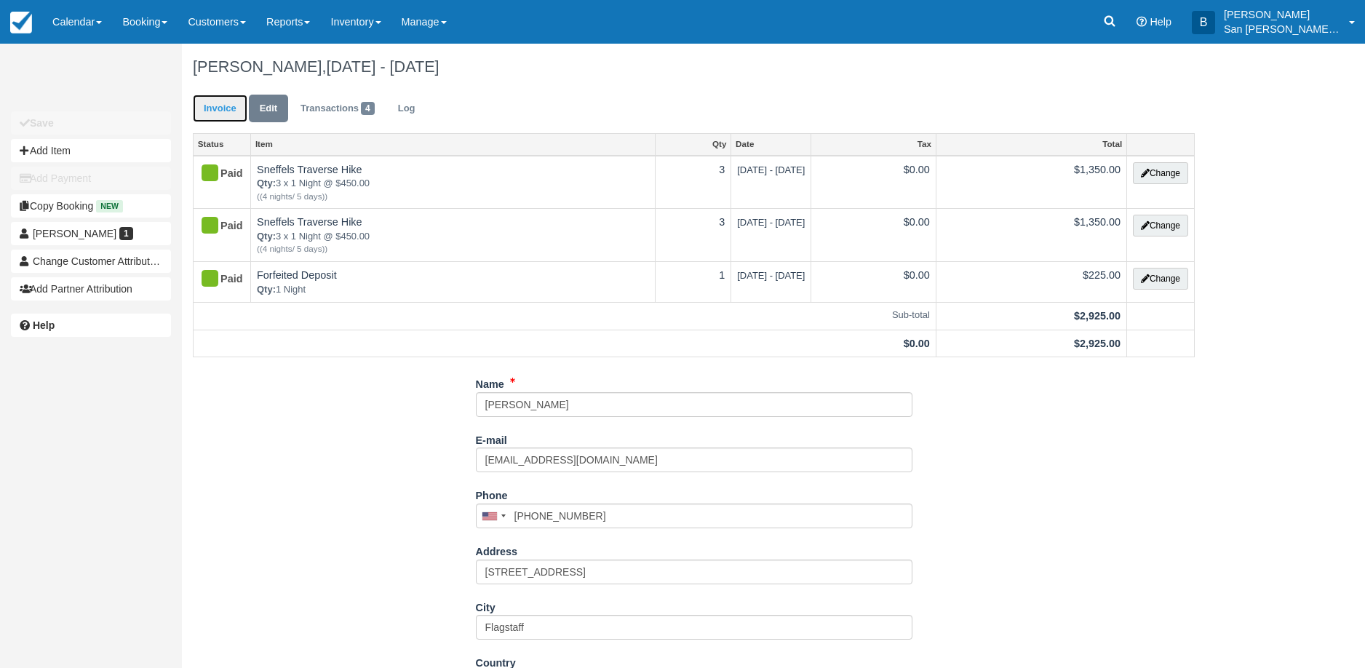
click at [221, 99] on link "Invoice" at bounding box center [220, 109] width 55 height 28
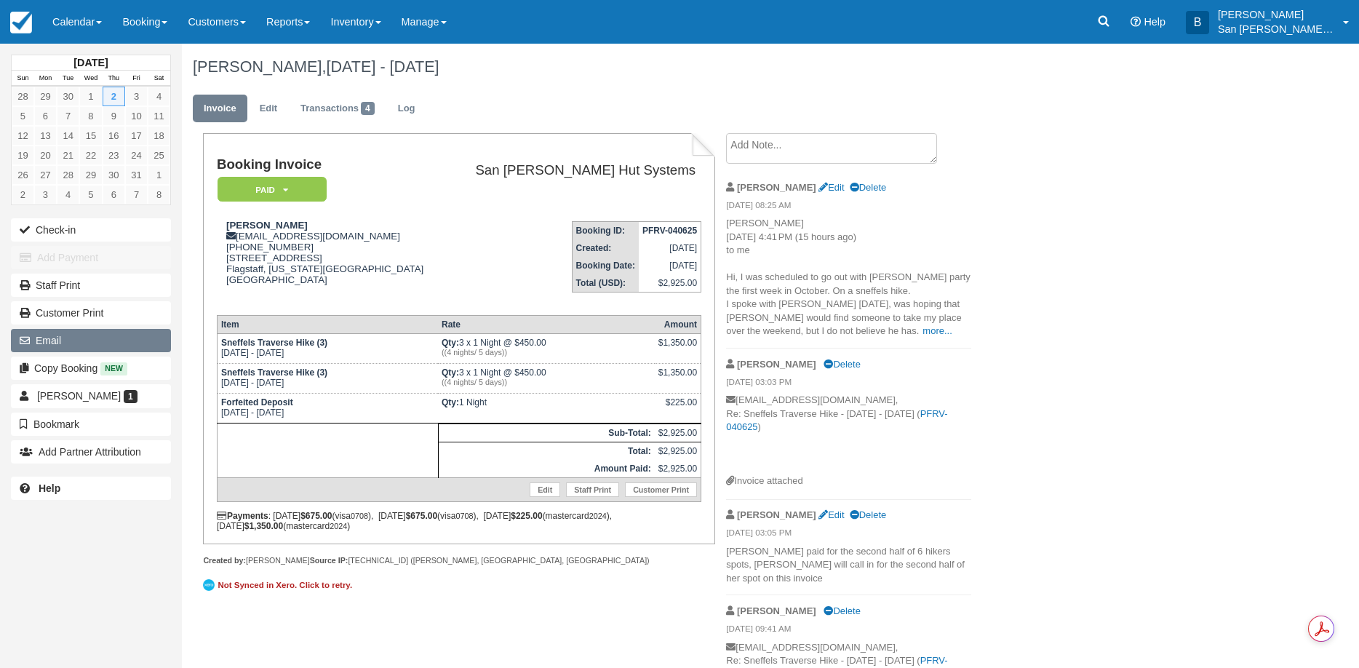
click at [63, 343] on button "Email" at bounding box center [91, 340] width 160 height 23
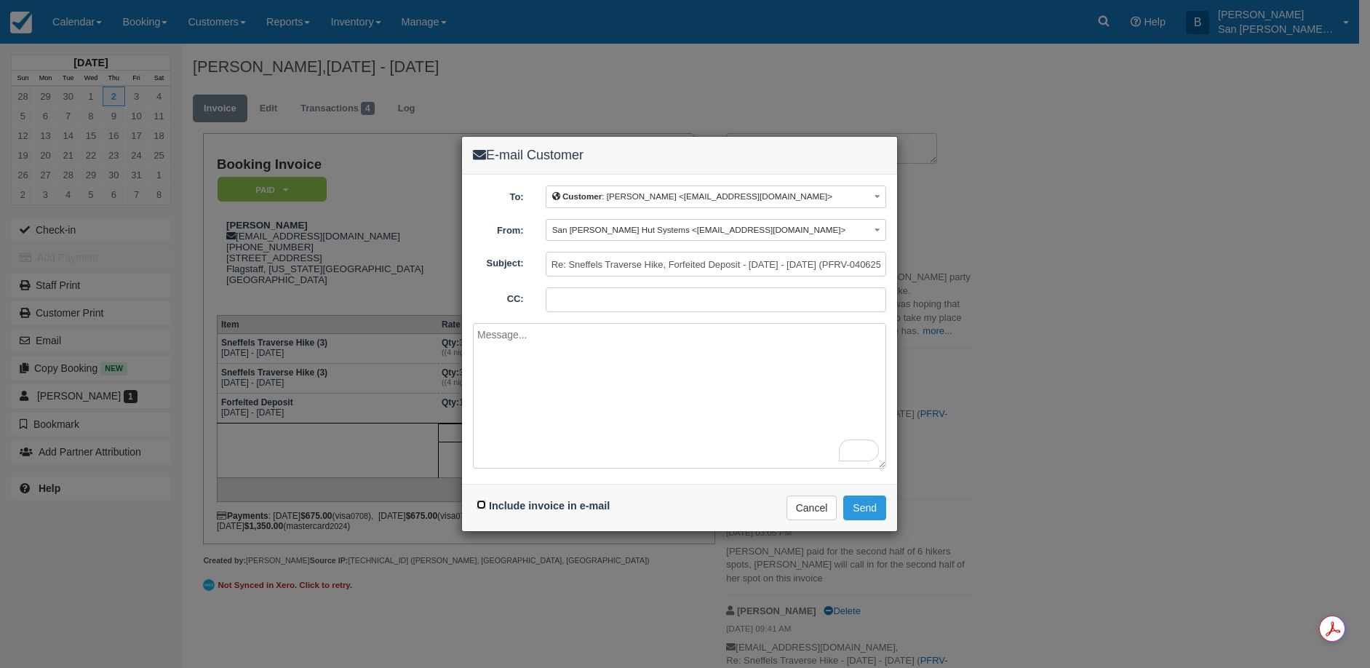
click at [482, 502] on input "Include invoice in e-mail" at bounding box center [481, 504] width 9 height 9
checkbox input "true"
click at [574, 367] on textarea "To enrich screen reader interactions, please activate Accessibility in Grammarl…" at bounding box center [679, 396] width 413 height 146
type textarea "H"
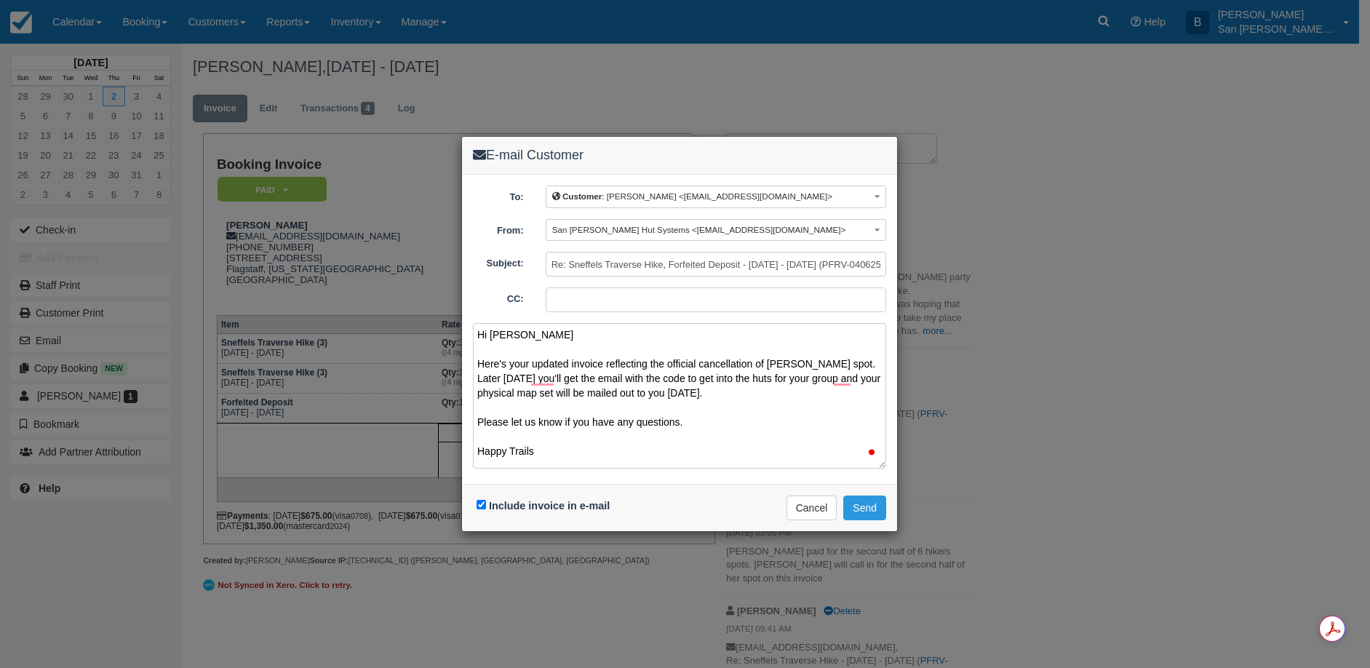
scroll to position [4, 0]
type textarea "Hi Tom Here's your updated invoice reflecting the official cancellation of Debo…"
click at [878, 505] on button "Send" at bounding box center [864, 508] width 43 height 25
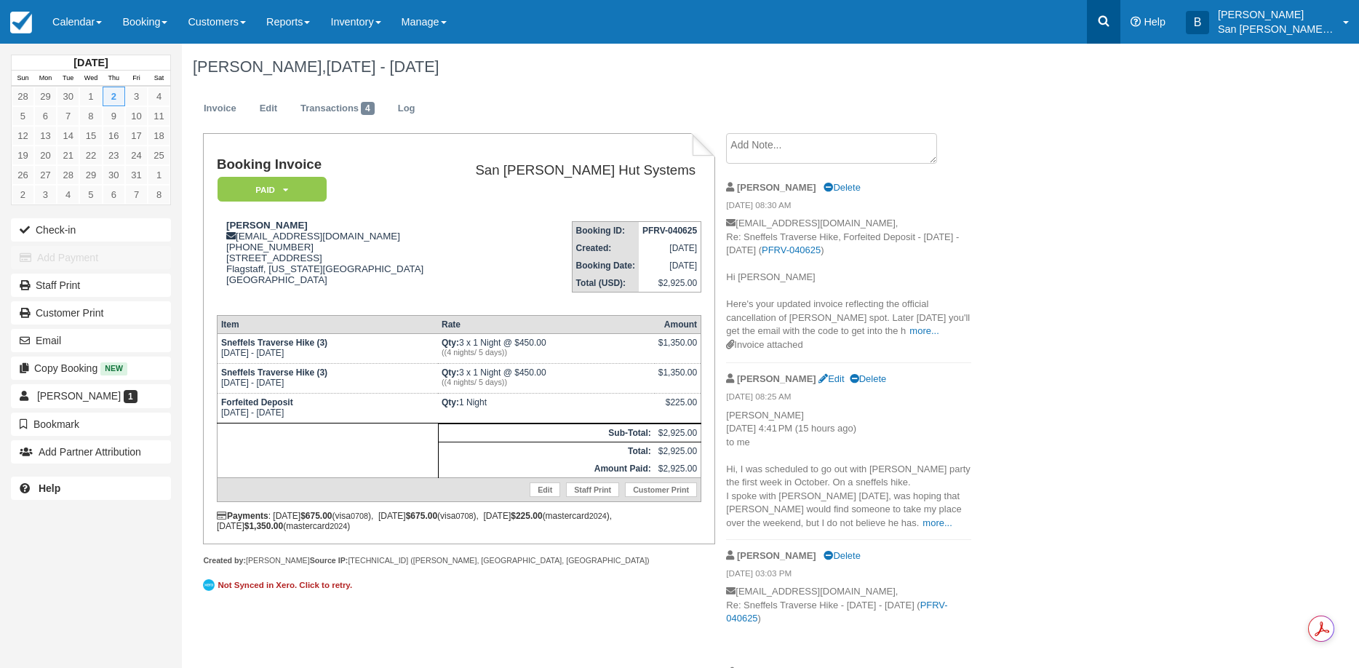
click at [1110, 23] on icon at bounding box center [1104, 21] width 11 height 11
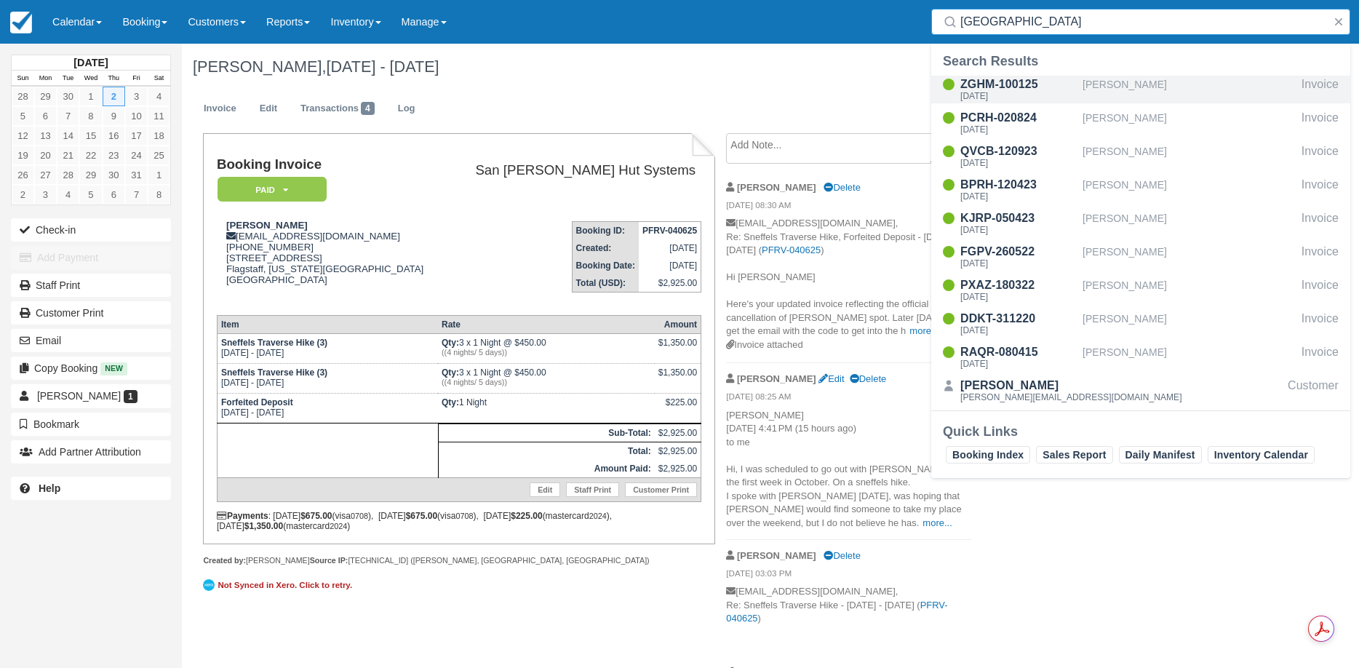
type input "Richmond"
click at [989, 83] on div "ZGHM-100125" at bounding box center [1019, 84] width 116 height 17
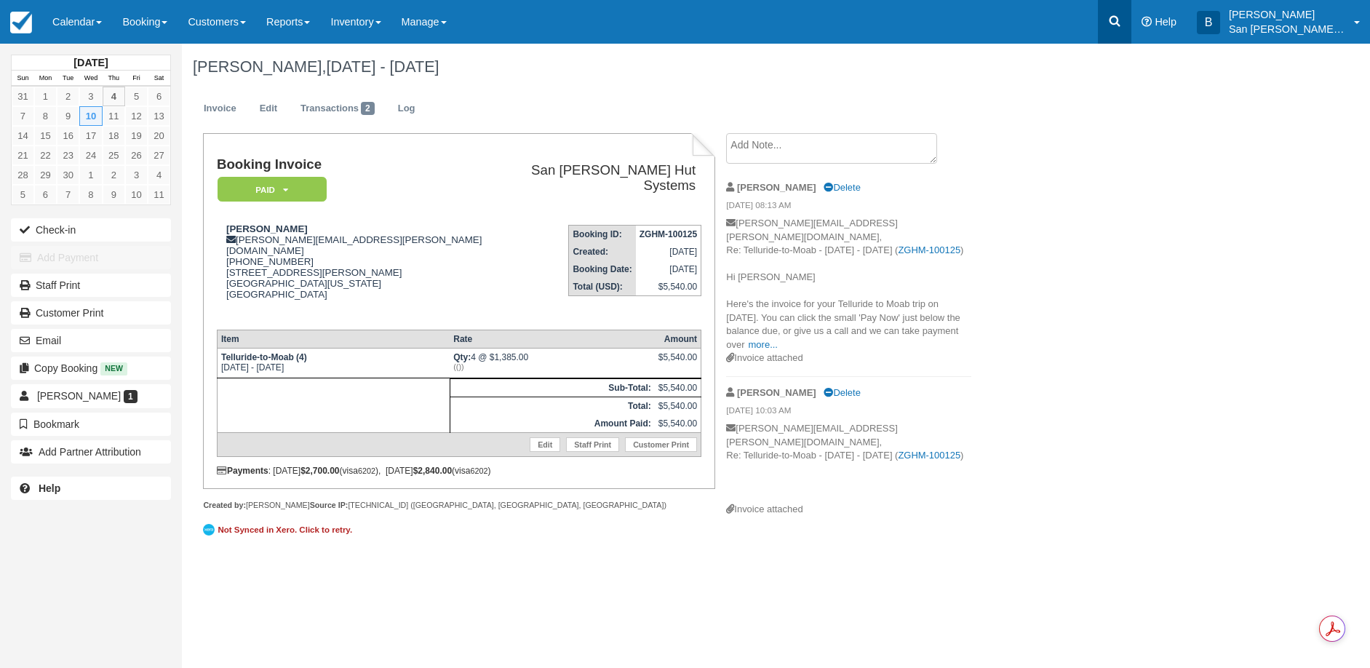
click at [1132, 18] on link at bounding box center [1114, 22] width 33 height 44
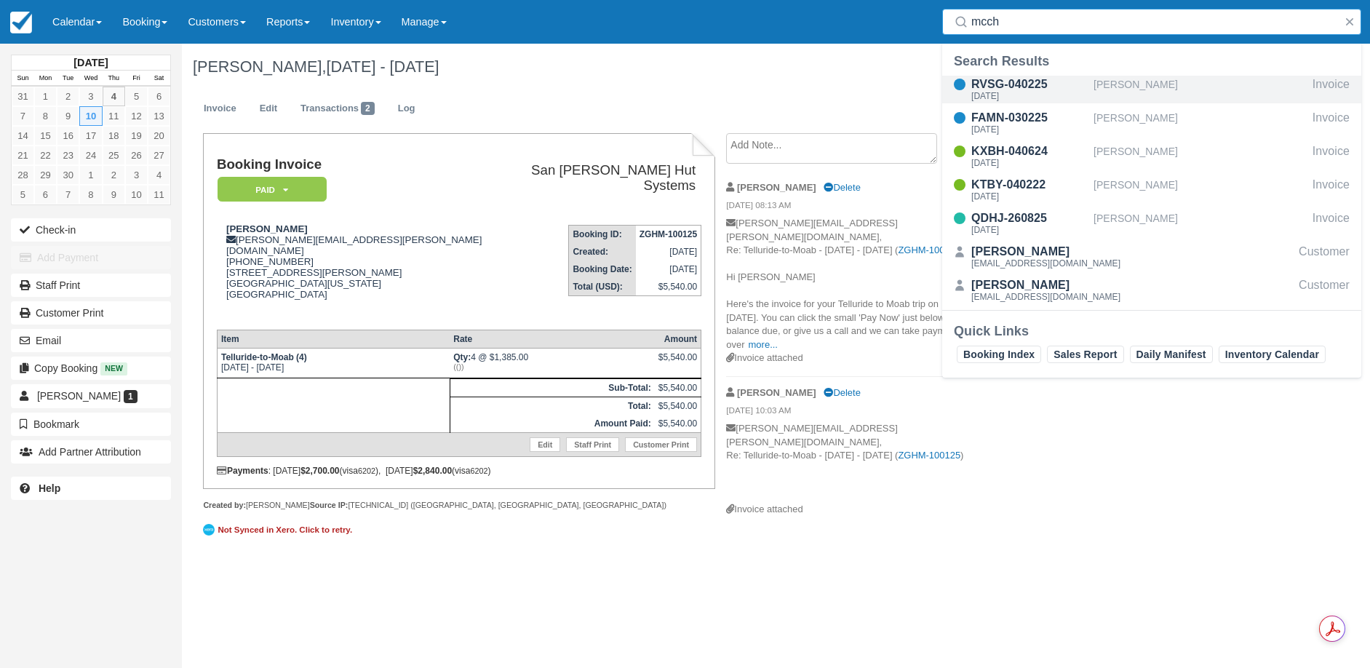
type input "mcch"
click at [1021, 96] on div "[DATE]" at bounding box center [1030, 96] width 116 height 9
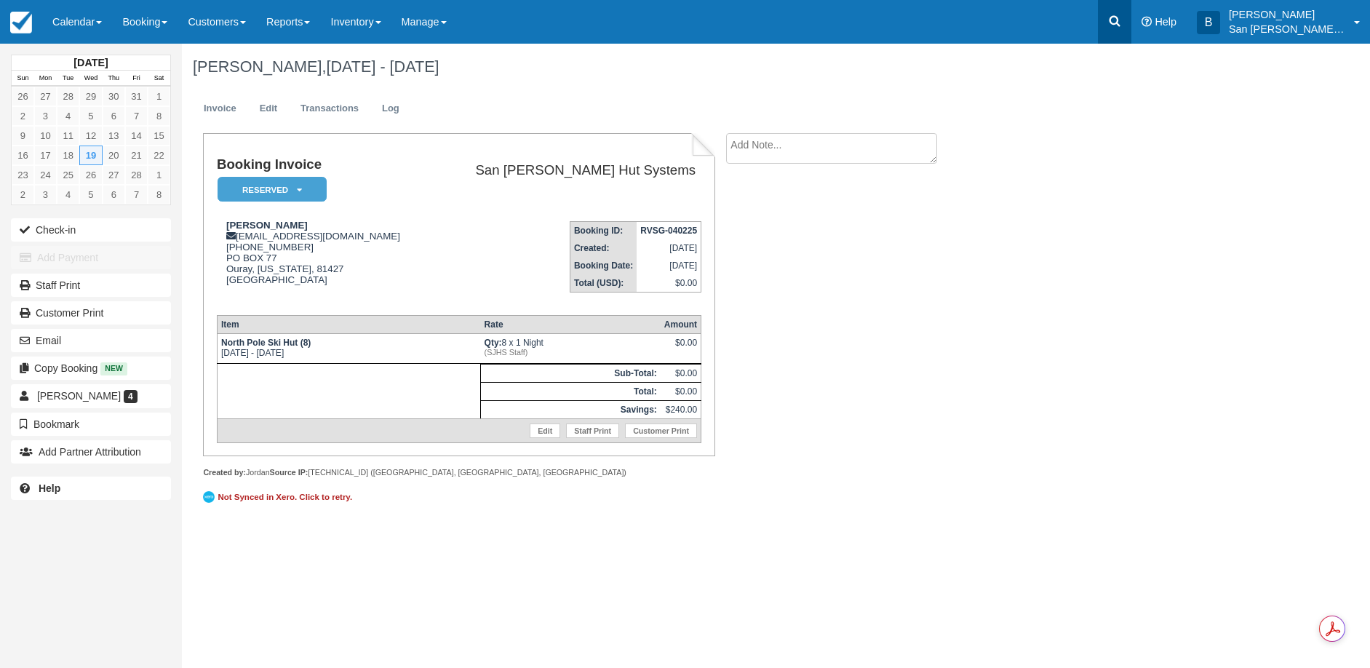
click at [1122, 20] on icon at bounding box center [1115, 21] width 15 height 15
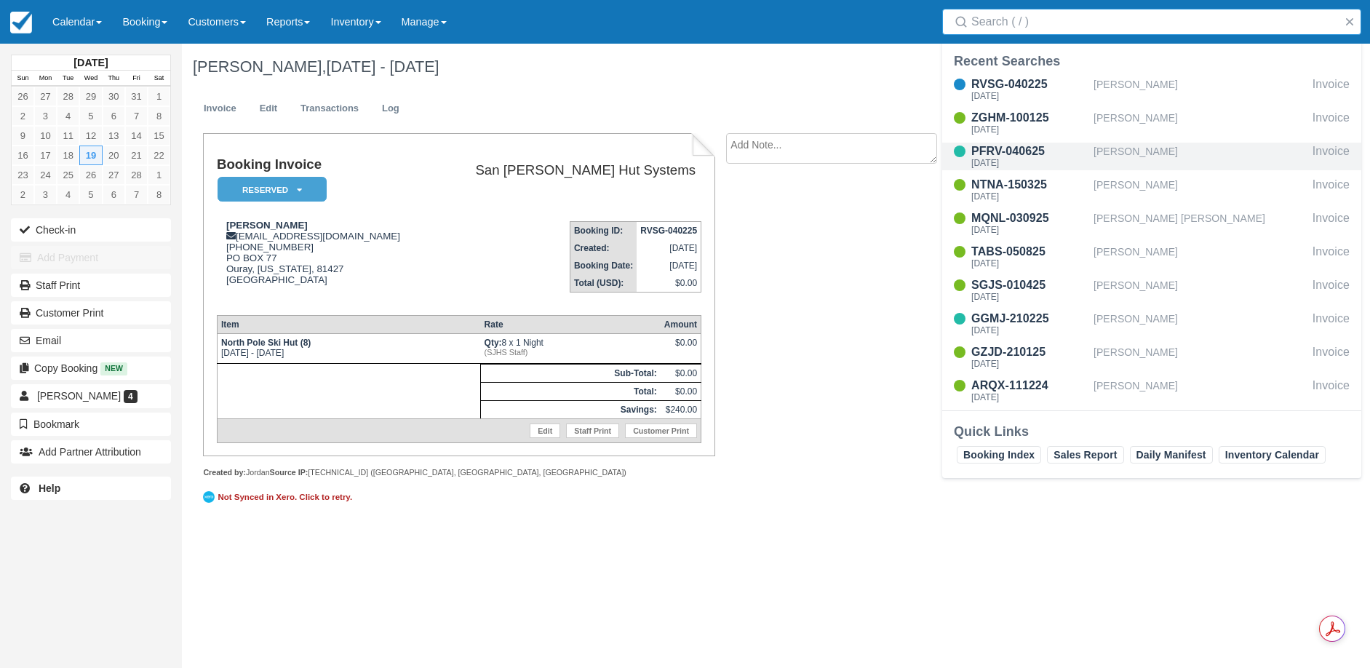
click at [1148, 158] on div "[PERSON_NAME]" at bounding box center [1200, 157] width 213 height 28
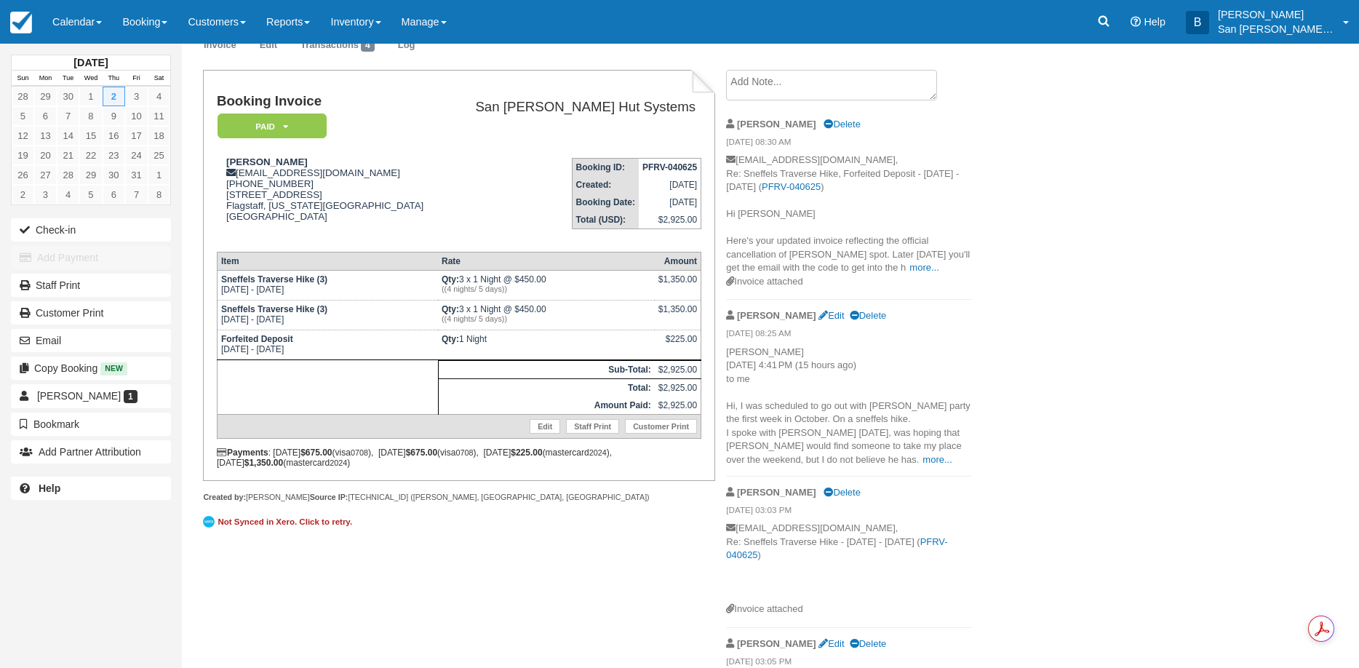
scroll to position [73, 0]
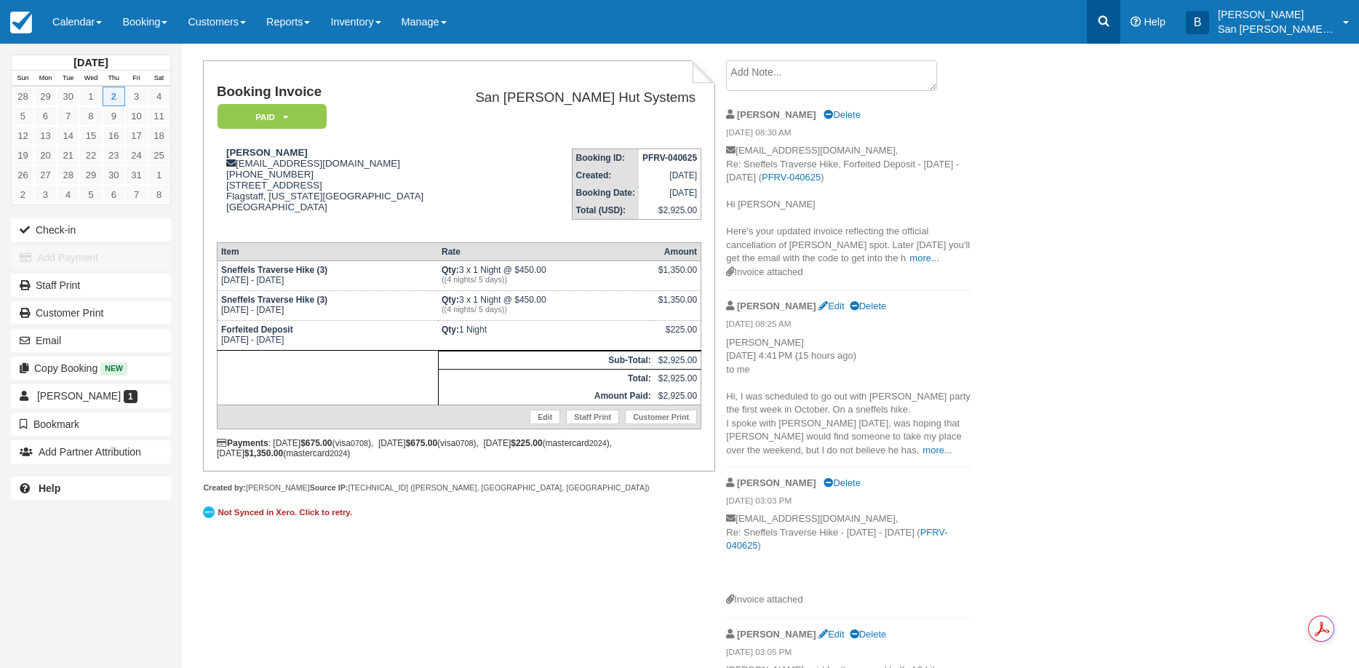
click at [1111, 16] on icon at bounding box center [1104, 21] width 15 height 15
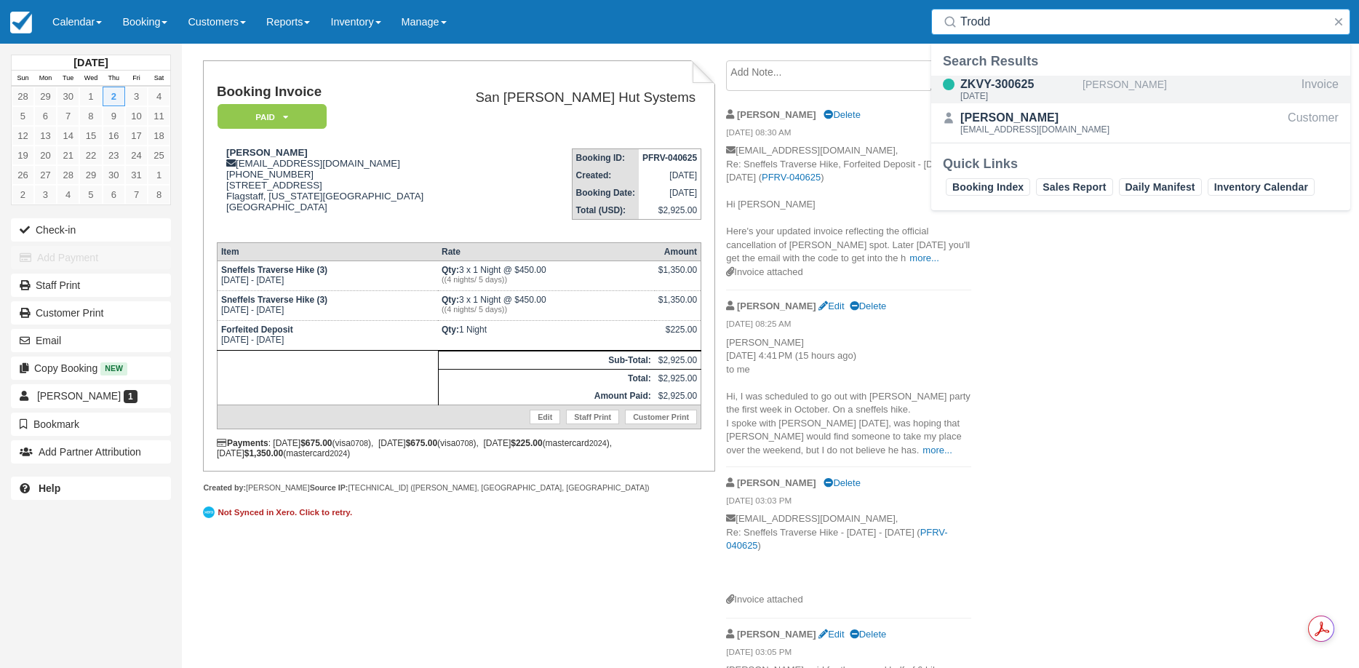
type input "Trodd"
click at [1006, 90] on div "ZKVY-300625" at bounding box center [1019, 84] width 116 height 17
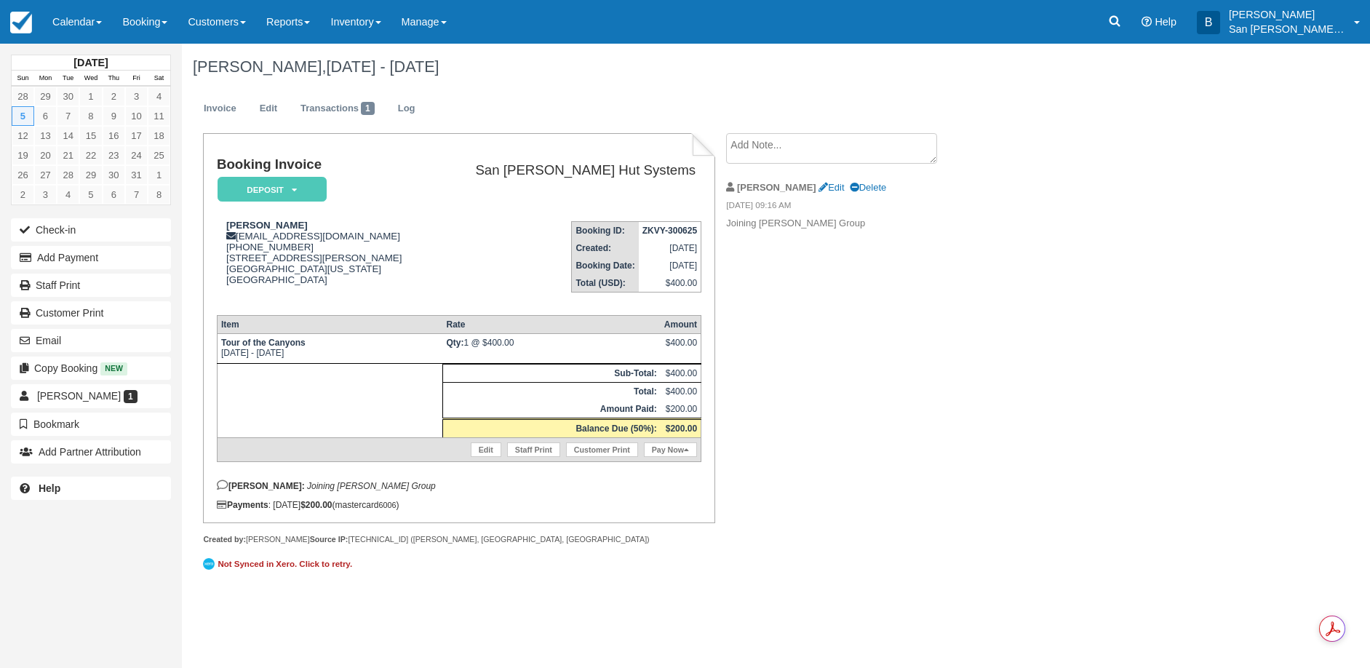
click at [778, 140] on textarea at bounding box center [831, 148] width 211 height 31
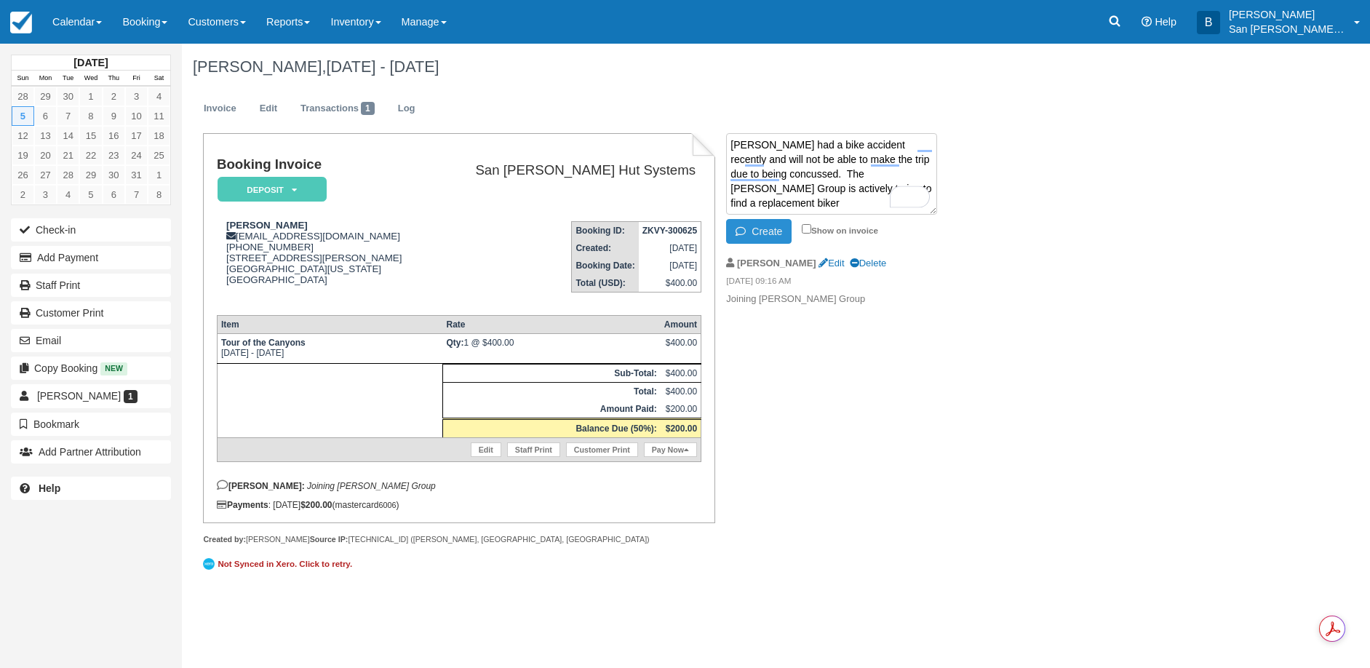
type textarea "Erin had a bike accident recently and will not be able to make the trip due to …"
click at [760, 230] on button "Create" at bounding box center [758, 231] width 65 height 25
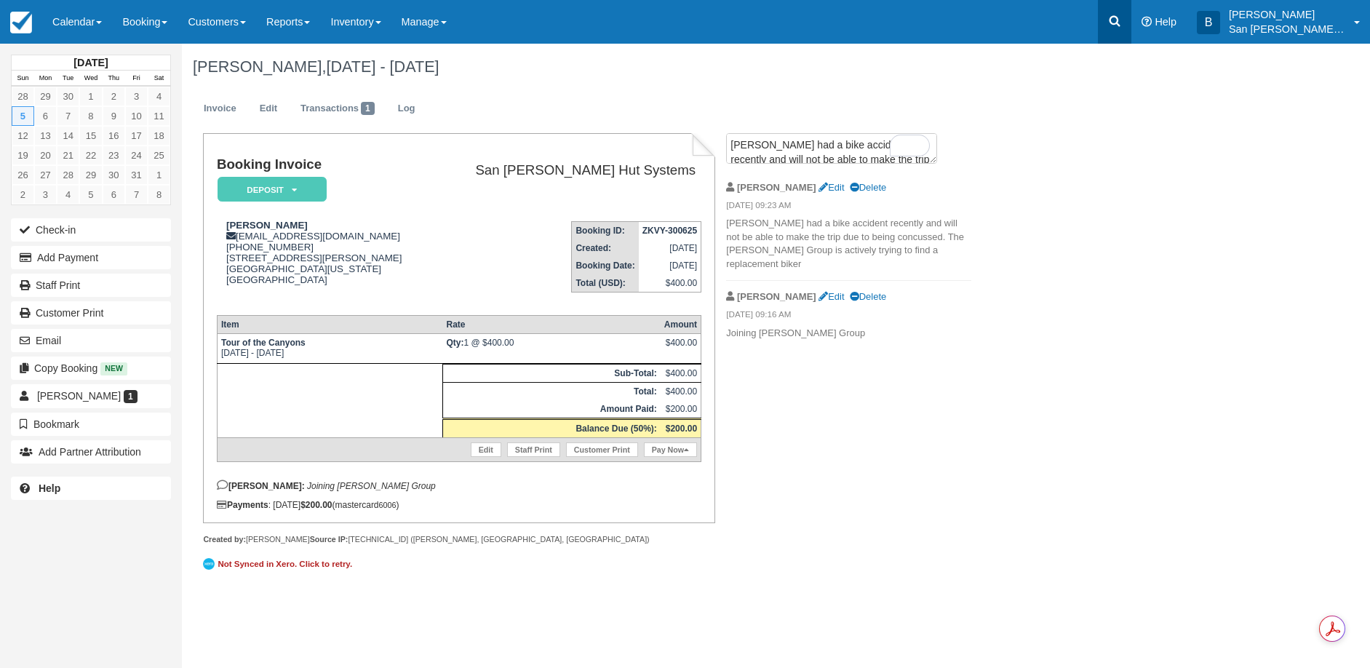
click at [1122, 19] on icon at bounding box center [1115, 21] width 15 height 15
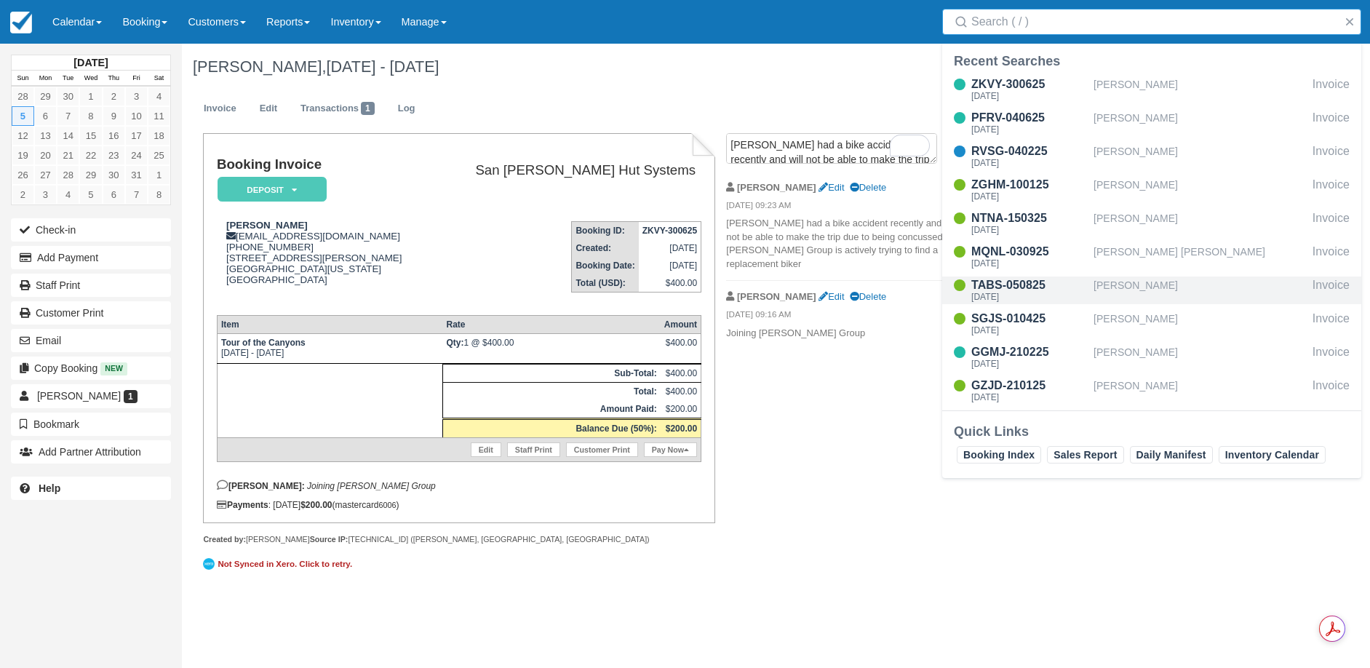
click at [1099, 281] on div "Cara Yow" at bounding box center [1200, 291] width 213 height 28
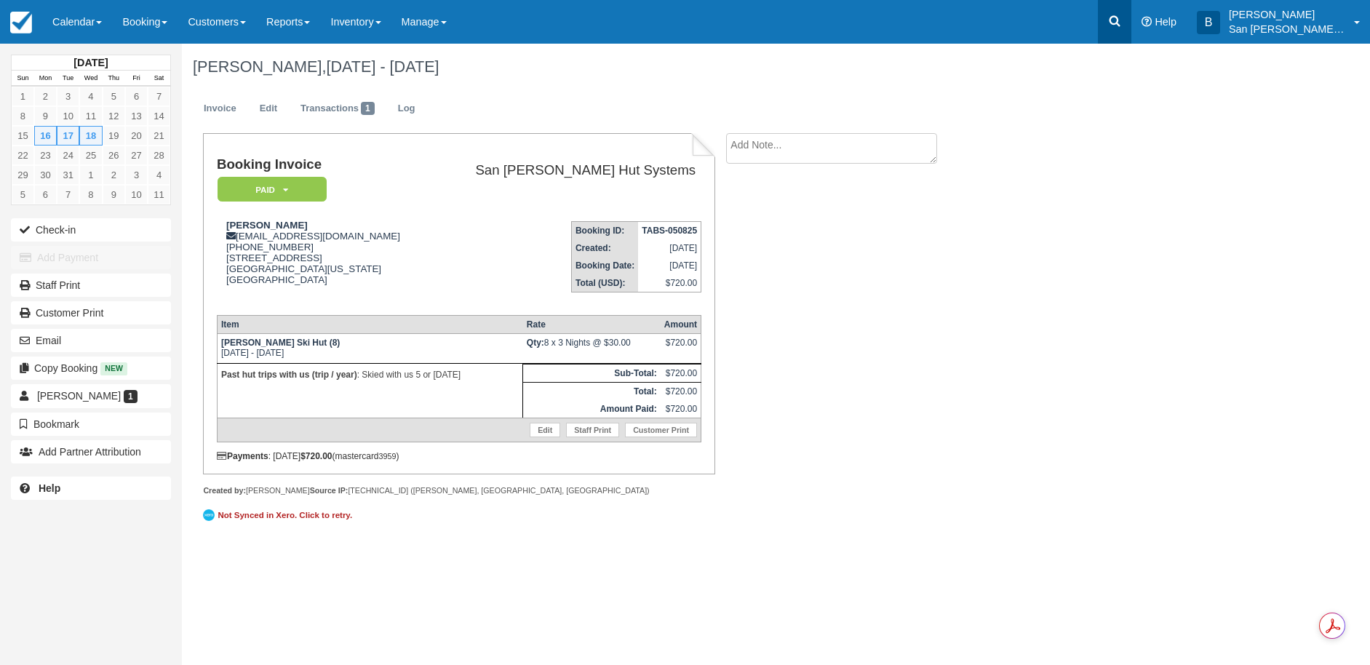
click at [1121, 25] on icon at bounding box center [1115, 21] width 11 height 11
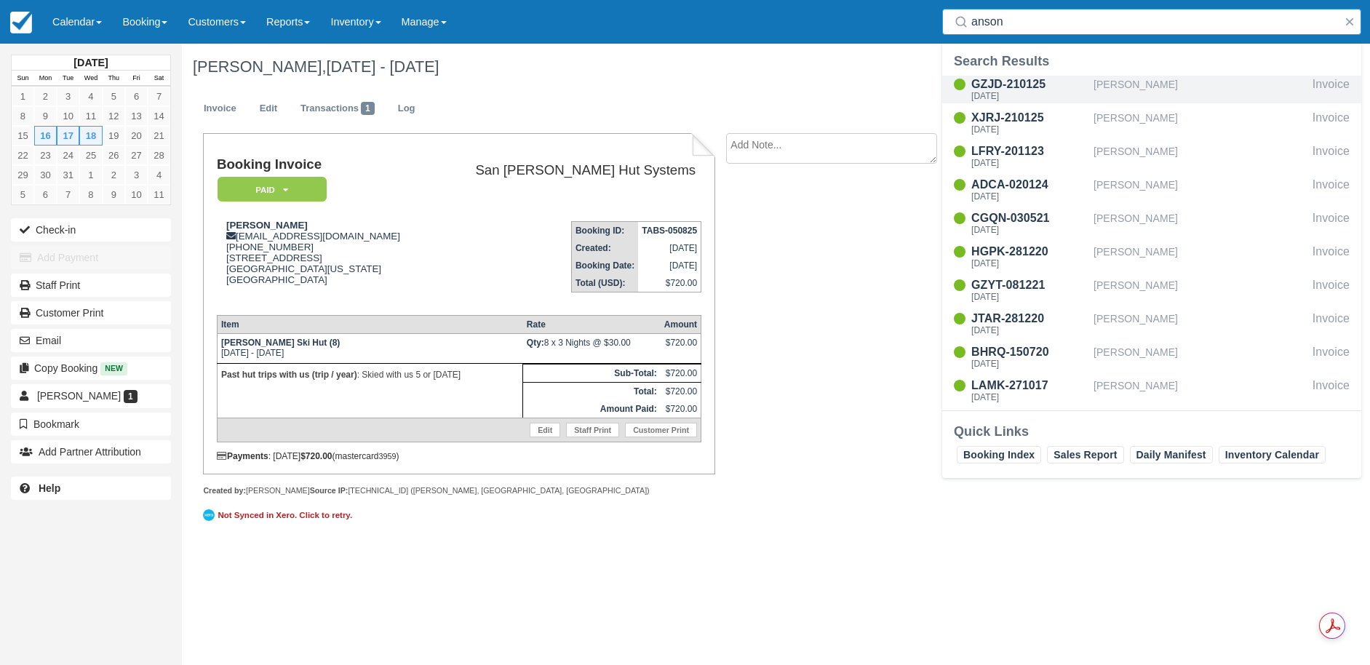
type input "anson"
click at [1023, 84] on div "GZJD-210125" at bounding box center [1030, 84] width 116 height 17
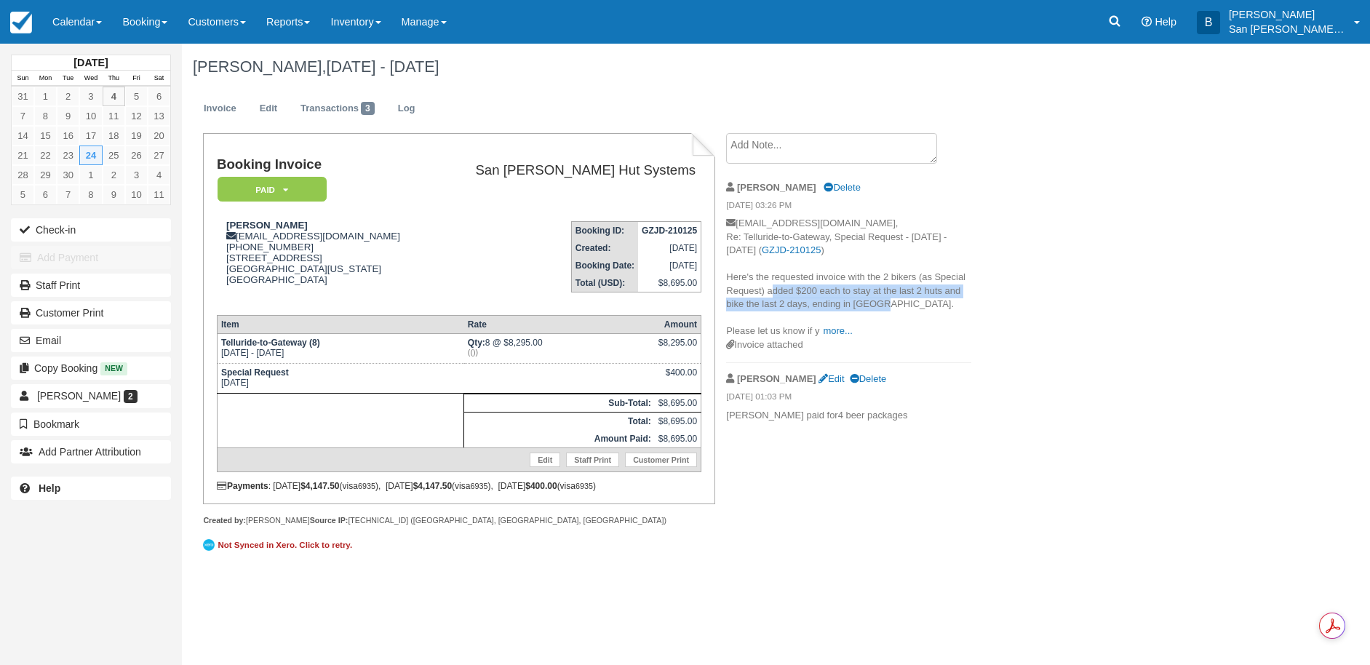
drag, startPoint x: 767, startPoint y: 287, endPoint x: 960, endPoint y: 300, distance: 193.2
click at [960, 300] on p "[EMAIL_ADDRESS][DOMAIN_NAME], Re: Telluride-to-Gateway, Special Request - [DATE…" at bounding box center [848, 278] width 245 height 122
click at [792, 146] on textarea at bounding box center [831, 148] width 211 height 31
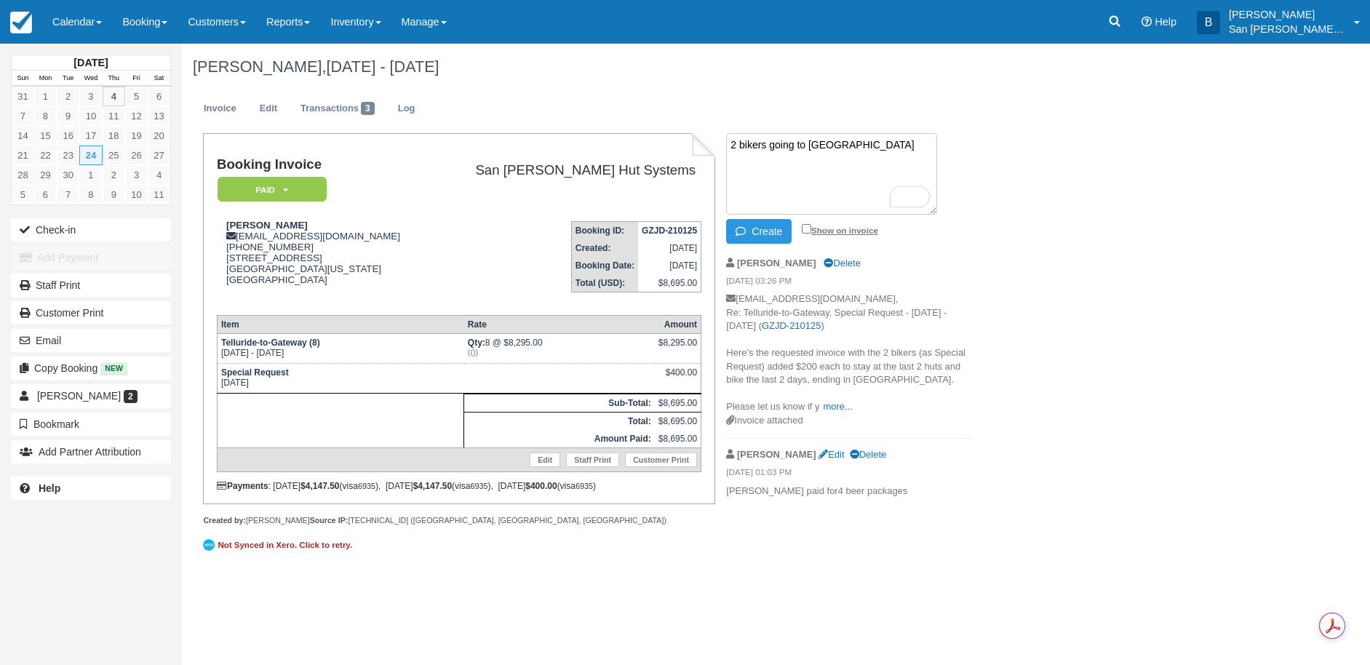
type textarea "2 bikers going to [GEOGRAPHIC_DATA]"
click at [806, 230] on input "Show on invoice" at bounding box center [806, 228] width 9 height 9
checkbox input "true"
click at [765, 233] on button "Create" at bounding box center [758, 231] width 65 height 25
